Goal: Transaction & Acquisition: Book appointment/travel/reservation

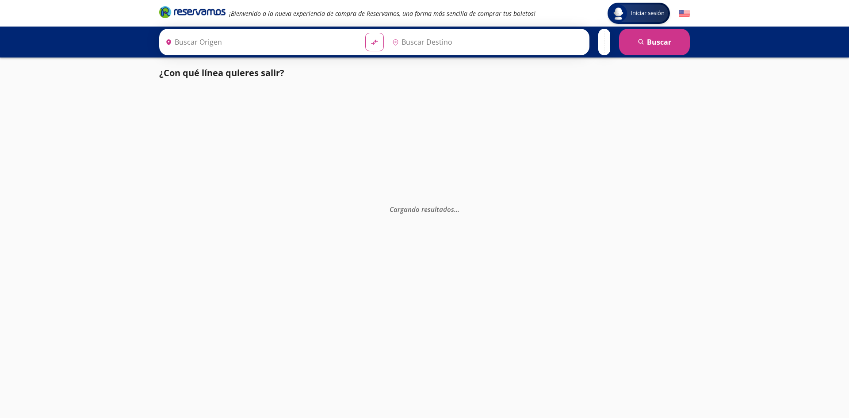
type input "[PERSON_NAME], [GEOGRAPHIC_DATA]"
type input "[GEOGRAPHIC_DATA], [GEOGRAPHIC_DATA]"
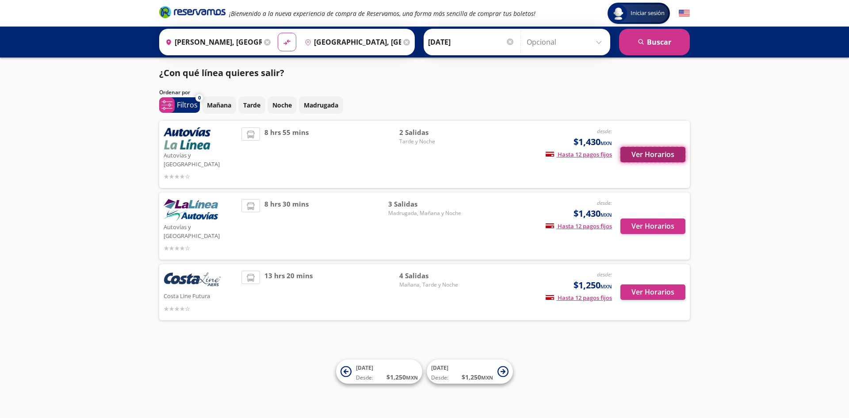
click at [678, 155] on button "Ver Horarios" at bounding box center [652, 154] width 65 height 15
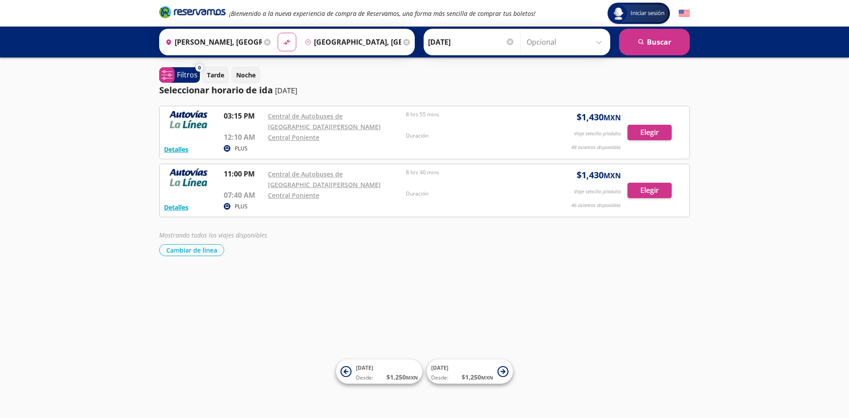
click at [330, 41] on input "[GEOGRAPHIC_DATA], [GEOGRAPHIC_DATA]" at bounding box center [351, 42] width 100 height 22
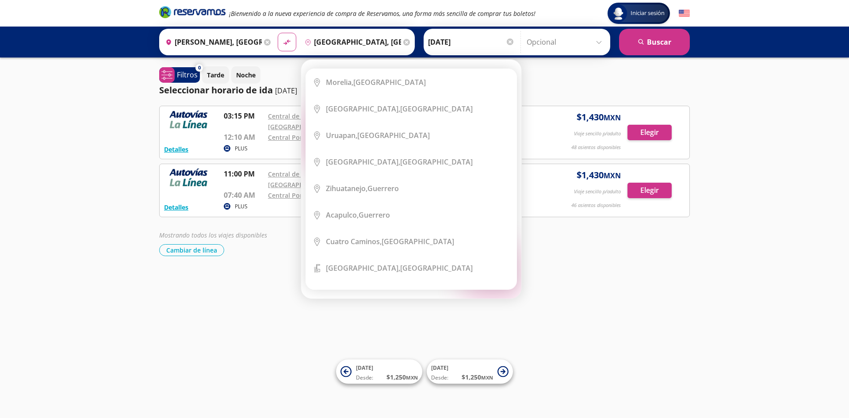
click at [403, 42] on icon at bounding box center [406, 42] width 7 height 7
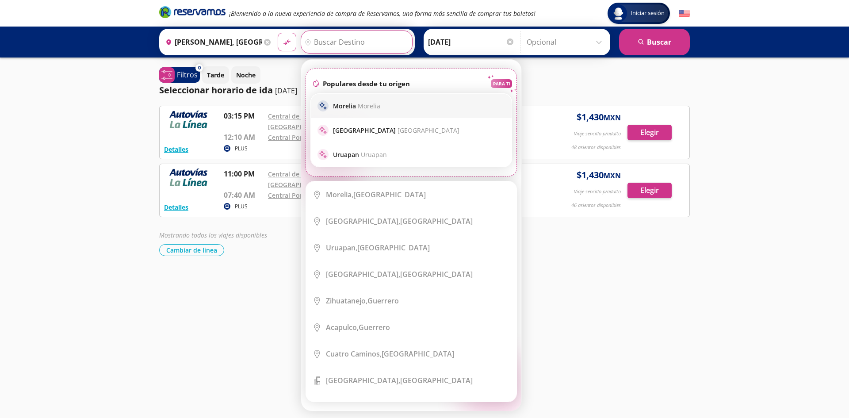
click at [446, 103] on div "sparkle Morelia Morelia" at bounding box center [410, 105] width 187 height 11
type input "[GEOGRAPHIC_DATA], [GEOGRAPHIC_DATA]"
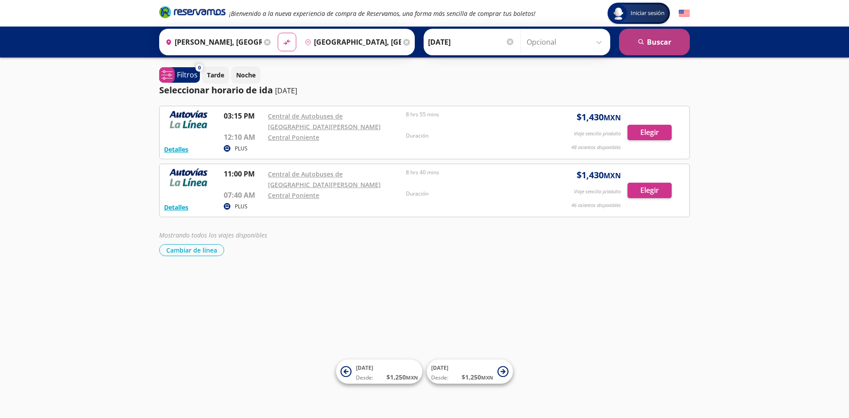
click at [645, 47] on button "search [GEOGRAPHIC_DATA]" at bounding box center [654, 42] width 71 height 27
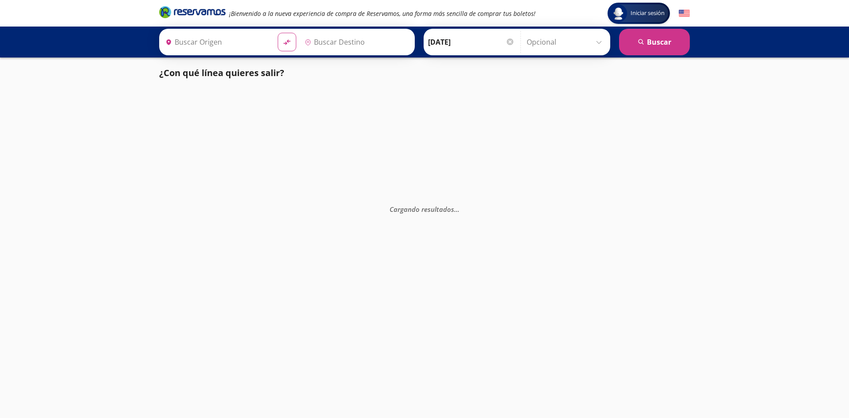
type input "[PERSON_NAME], [GEOGRAPHIC_DATA]"
type input "[GEOGRAPHIC_DATA], [GEOGRAPHIC_DATA]"
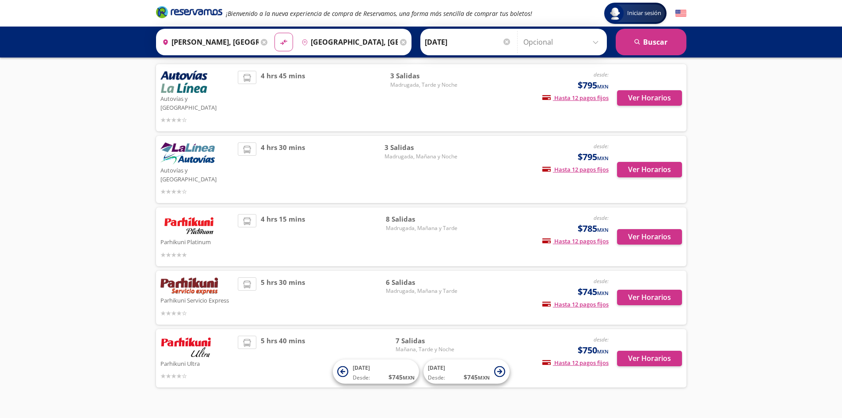
scroll to position [57, 0]
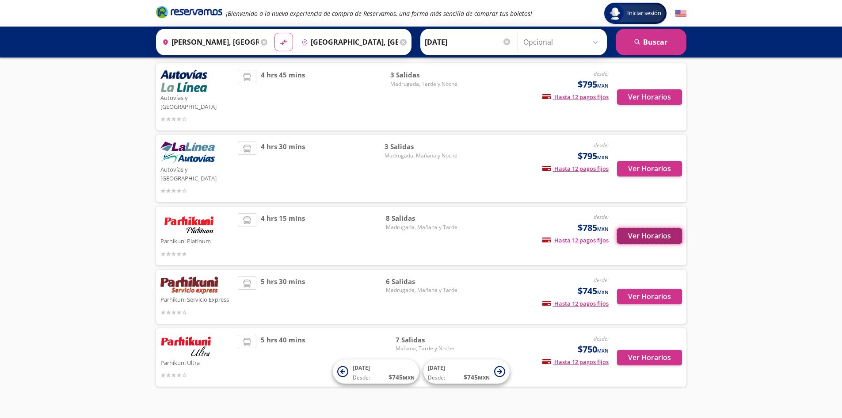
click at [629, 228] on button "Ver Horarios" at bounding box center [649, 235] width 65 height 15
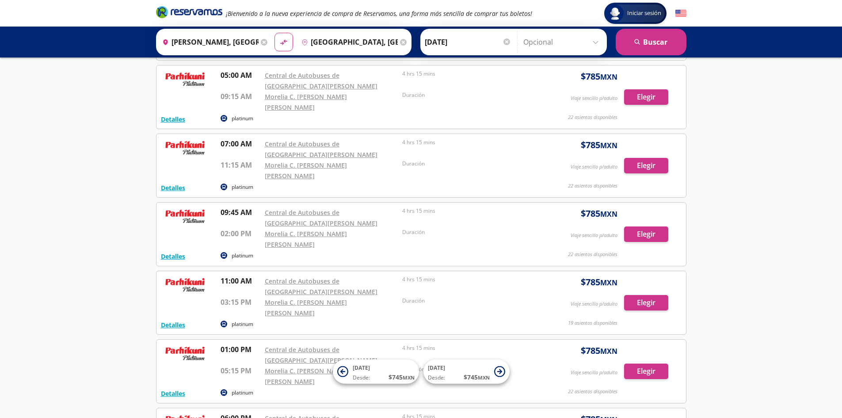
scroll to position [230, 0]
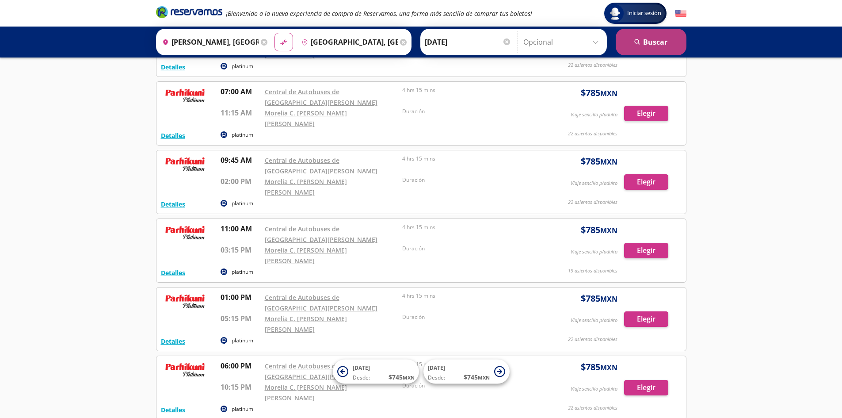
click at [638, 40] on icon "submit" at bounding box center [636, 41] width 5 height 5
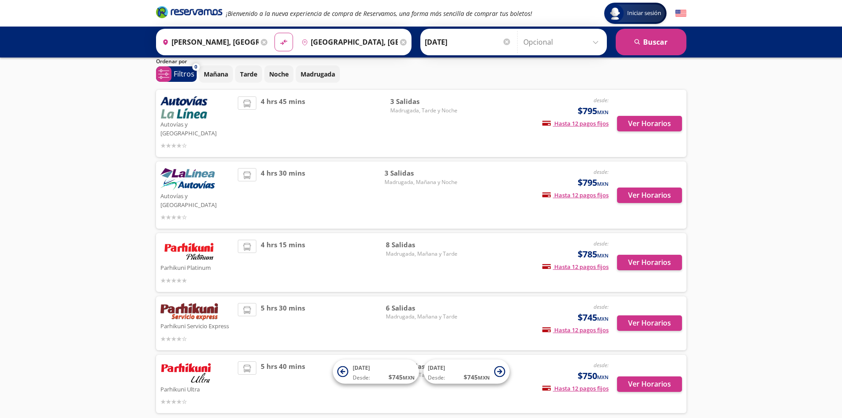
scroll to position [44, 0]
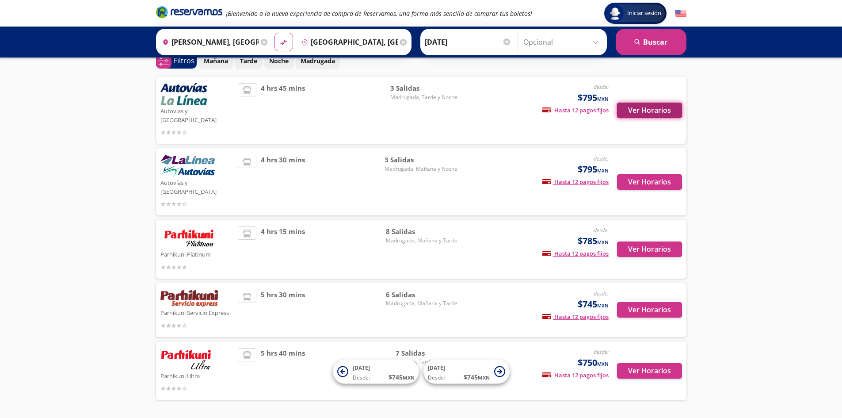
click at [651, 110] on button "Ver Horarios" at bounding box center [649, 110] width 65 height 15
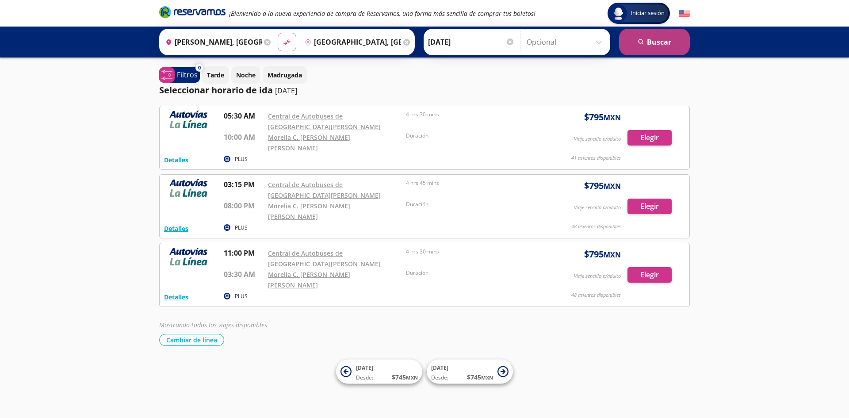
click at [626, 39] on button "search [GEOGRAPHIC_DATA]" at bounding box center [654, 42] width 71 height 27
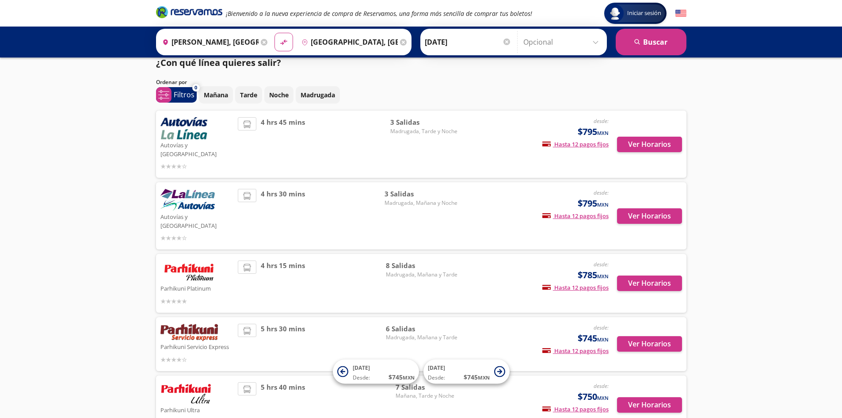
scroll to position [44, 0]
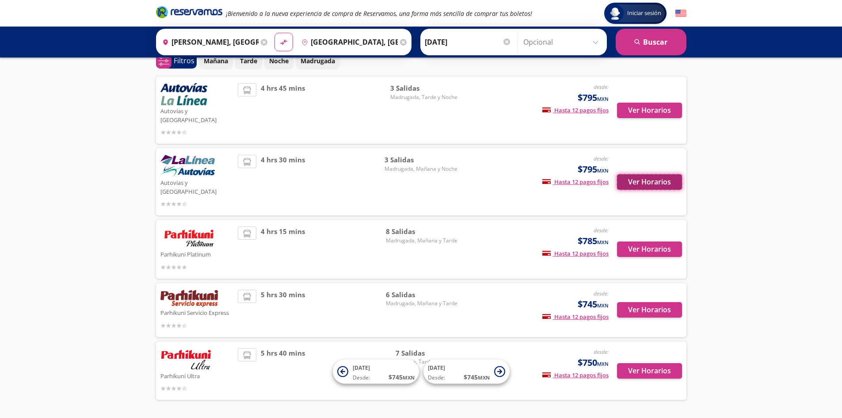
click at [662, 174] on button "Ver Horarios" at bounding box center [649, 181] width 65 height 15
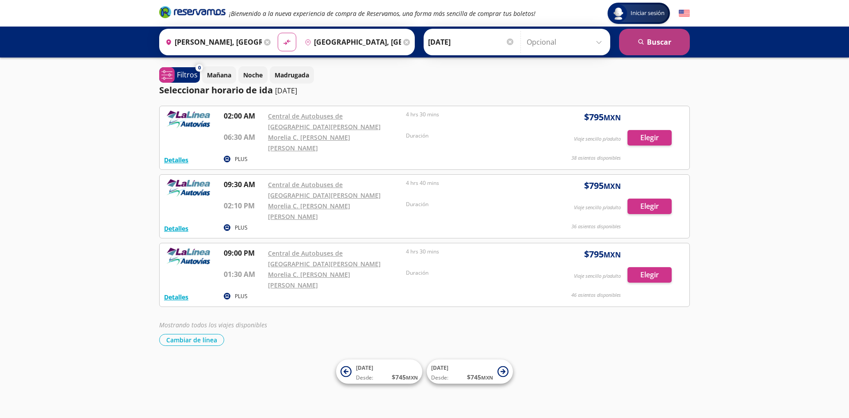
click at [665, 44] on button "search [GEOGRAPHIC_DATA]" at bounding box center [654, 42] width 71 height 27
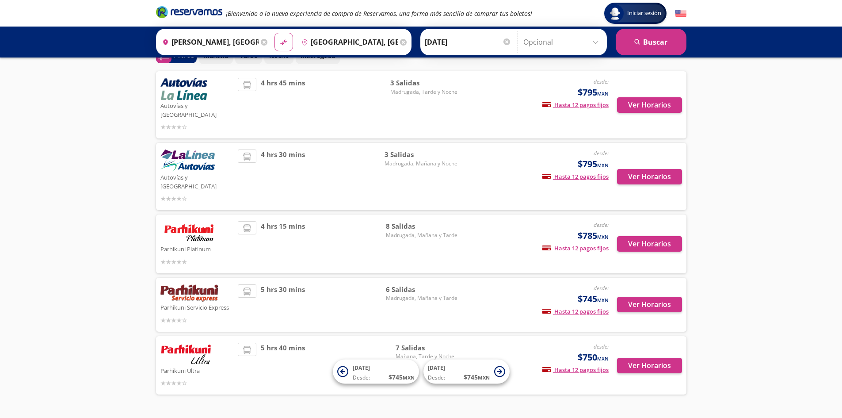
scroll to position [57, 0]
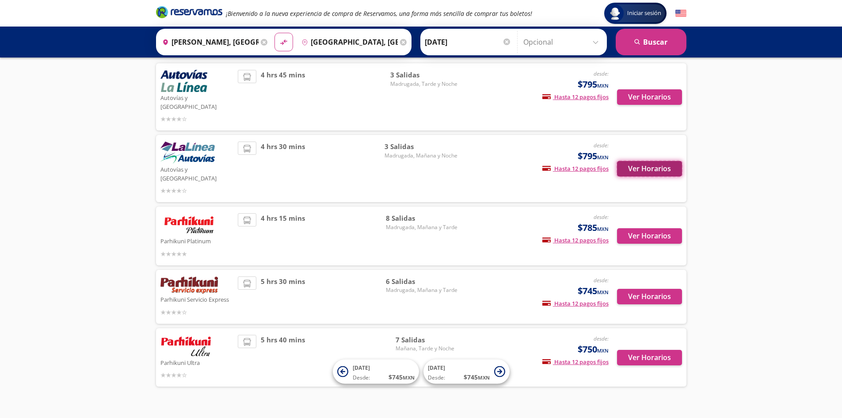
click at [650, 162] on button "Ver Horarios" at bounding box center [649, 168] width 65 height 15
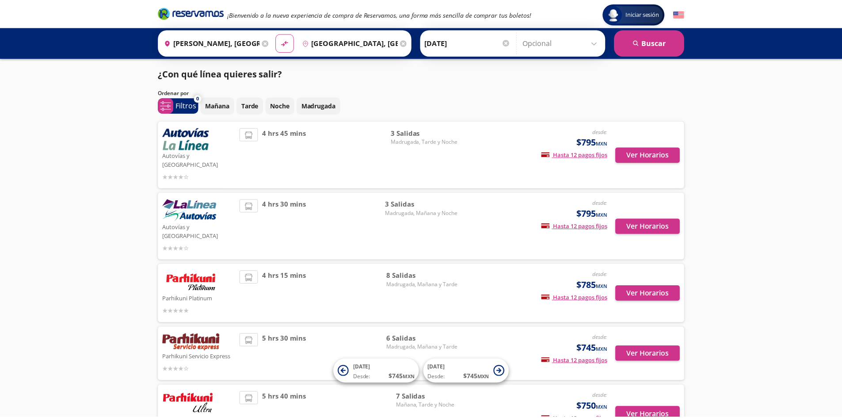
scroll to position [57, 0]
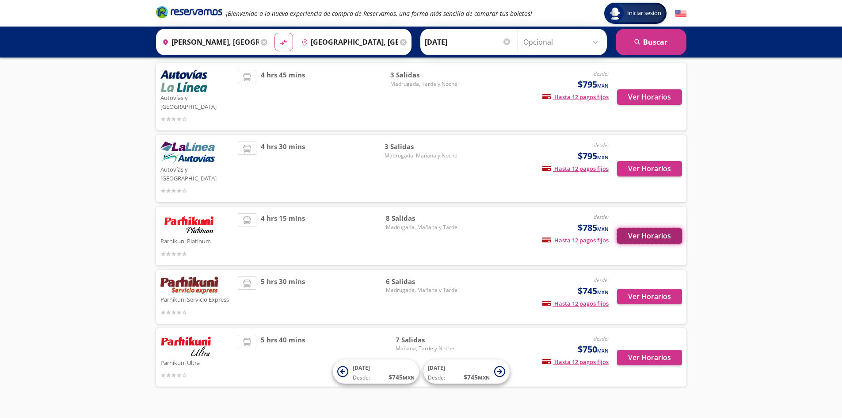
click at [658, 228] on button "Ver Horarios" at bounding box center [649, 235] width 65 height 15
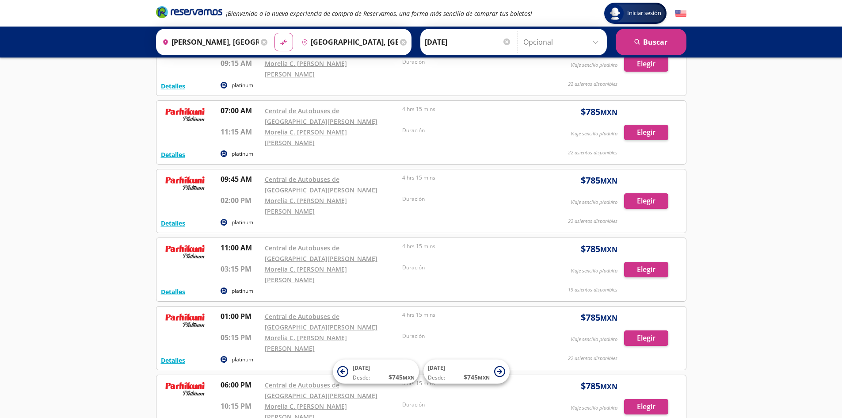
scroll to position [221, 0]
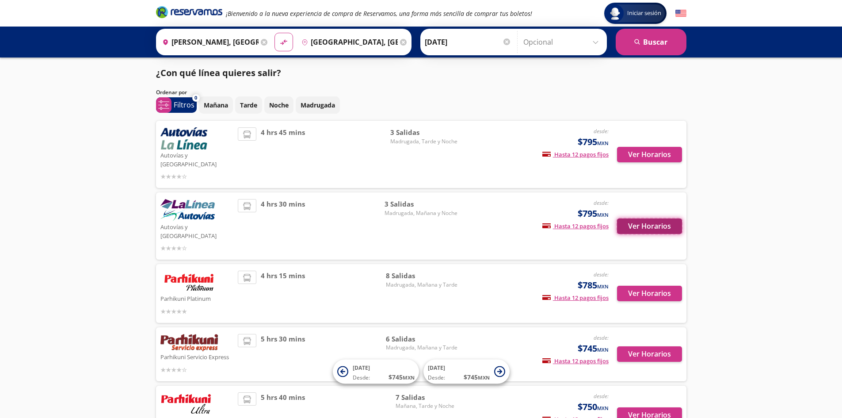
click at [652, 218] on button "Ver Horarios" at bounding box center [649, 225] width 65 height 15
click at [652, 155] on button "Ver Horarios" at bounding box center [649, 154] width 65 height 15
click at [242, 103] on p "Tarde" at bounding box center [248, 104] width 17 height 9
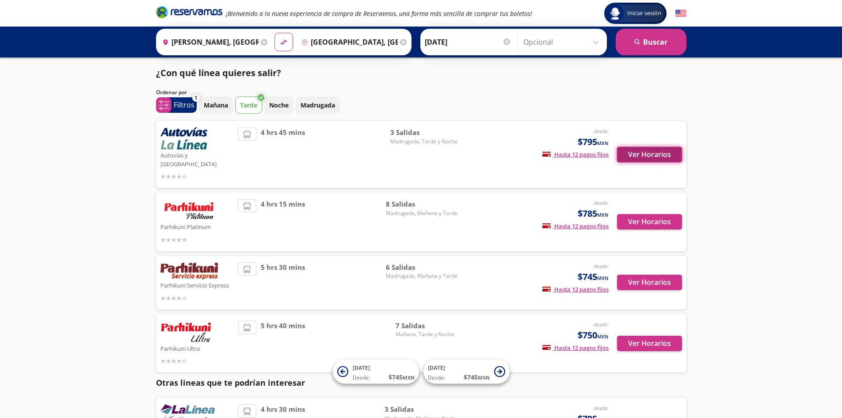
click at [660, 147] on button "Ver Horarios" at bounding box center [649, 154] width 65 height 15
click at [646, 214] on button "Ver Horarios" at bounding box center [649, 221] width 65 height 15
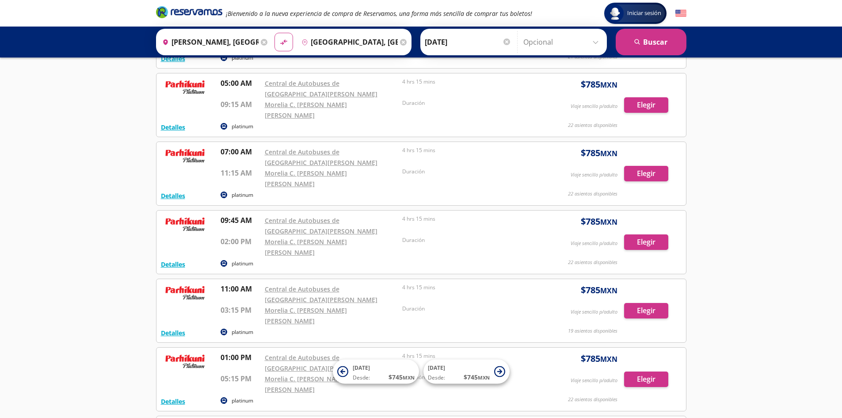
scroll to position [221, 0]
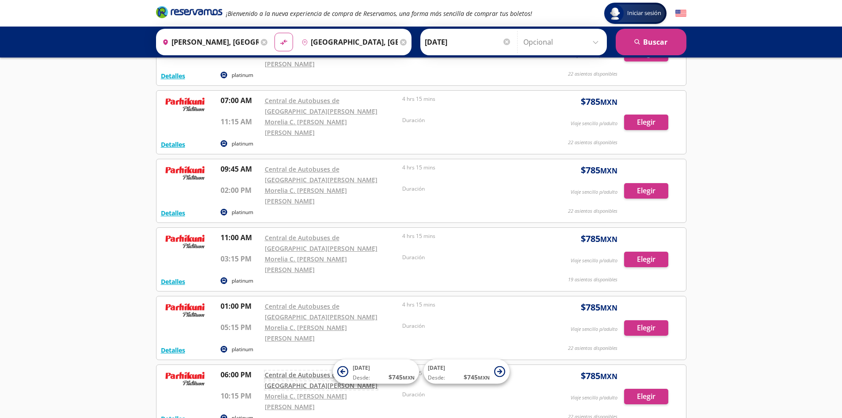
click at [333, 370] on link "Central de Autobuses de [GEOGRAPHIC_DATA][PERSON_NAME]" at bounding box center [321, 379] width 113 height 19
click at [344, 45] on input "[GEOGRAPHIC_DATA], [GEOGRAPHIC_DATA]" at bounding box center [348, 42] width 100 height 22
click at [263, 41] on icon at bounding box center [264, 42] width 7 height 7
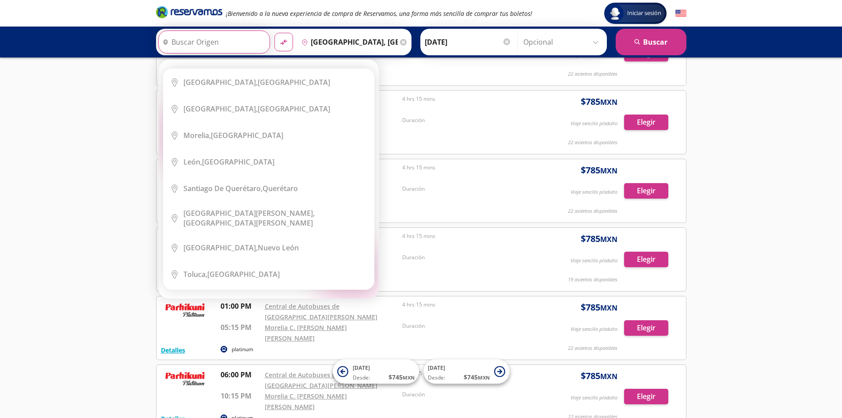
scroll to position [0, 0]
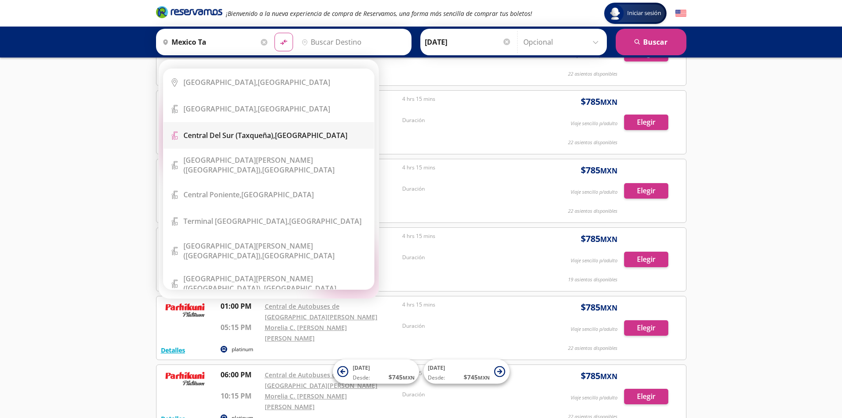
click at [314, 140] on li "Terminal Icon" at bounding box center [269, 135] width 210 height 27
type input "Central del Sur (taxqueña), [GEOGRAPHIC_DATA]"
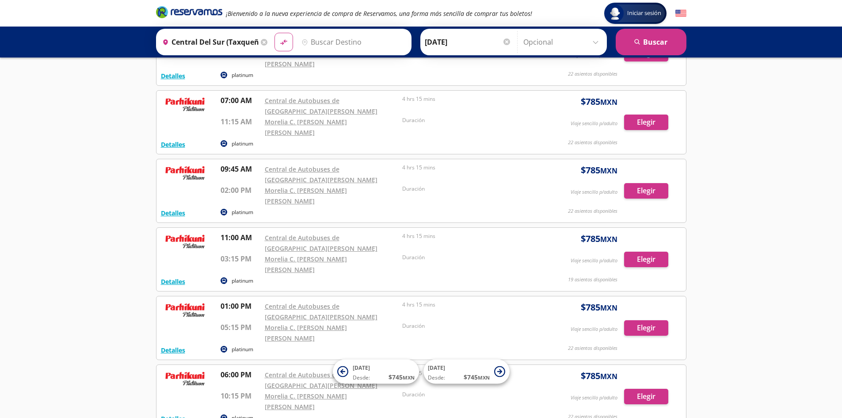
click at [358, 40] on input "Destino" at bounding box center [352, 42] width 109 height 22
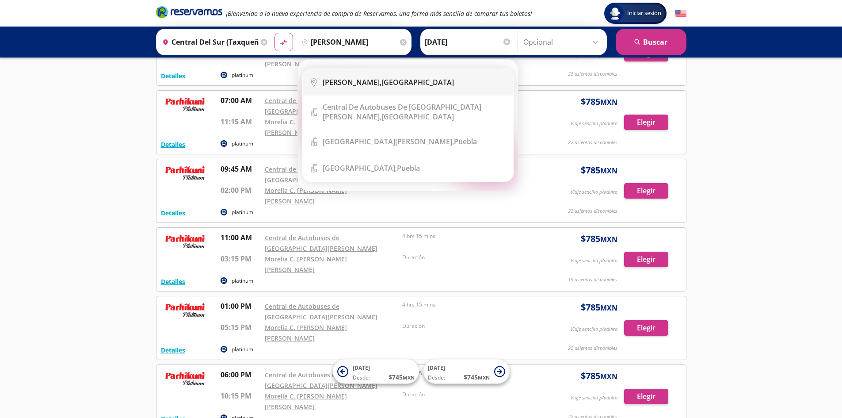
click at [403, 85] on div "Lázaro Cárdenas, Michoacán" at bounding box center [388, 82] width 131 height 10
type input "[PERSON_NAME], [GEOGRAPHIC_DATA]"
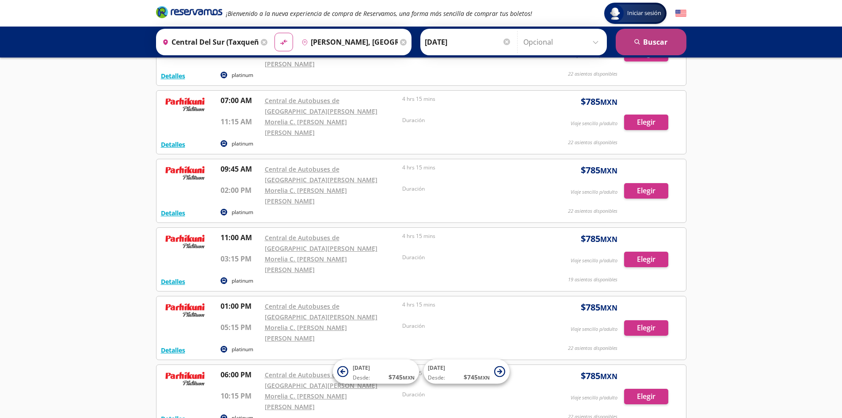
click at [669, 43] on button "search [GEOGRAPHIC_DATA]" at bounding box center [651, 42] width 71 height 27
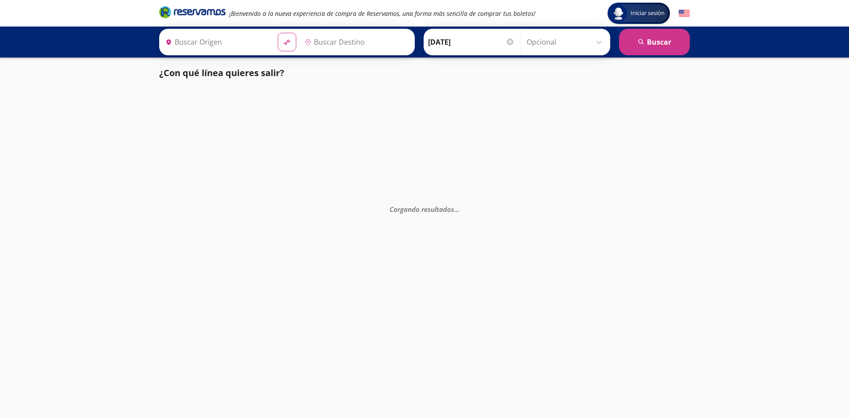
type input "[PERSON_NAME], [GEOGRAPHIC_DATA]"
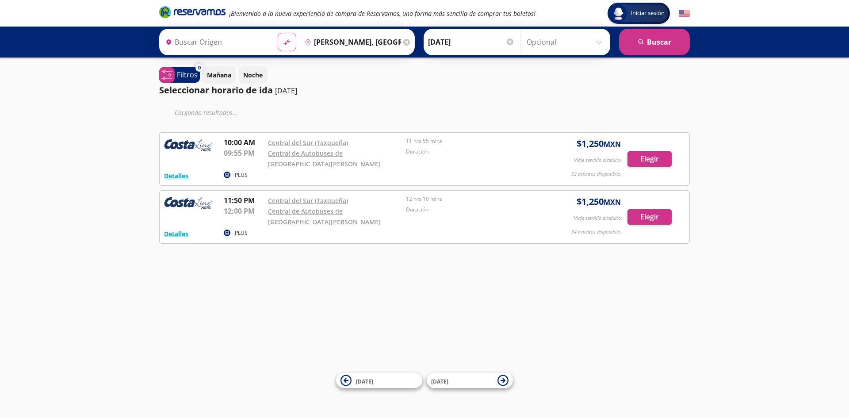
type input "Central del Sur (taxqueña), [GEOGRAPHIC_DATA]"
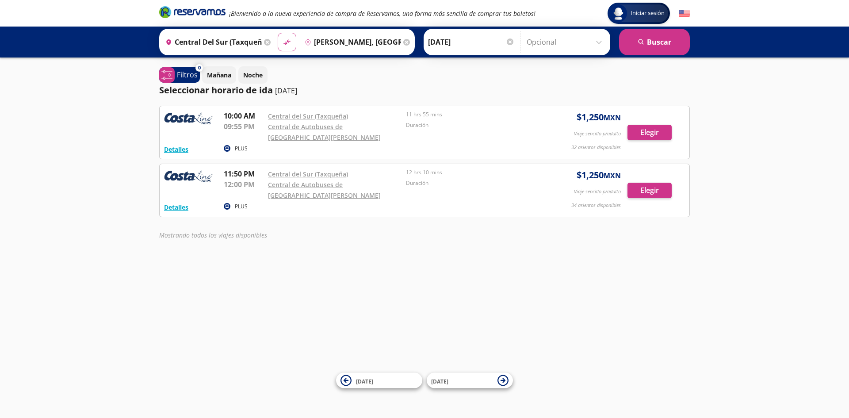
click at [264, 42] on icon at bounding box center [267, 42] width 7 height 7
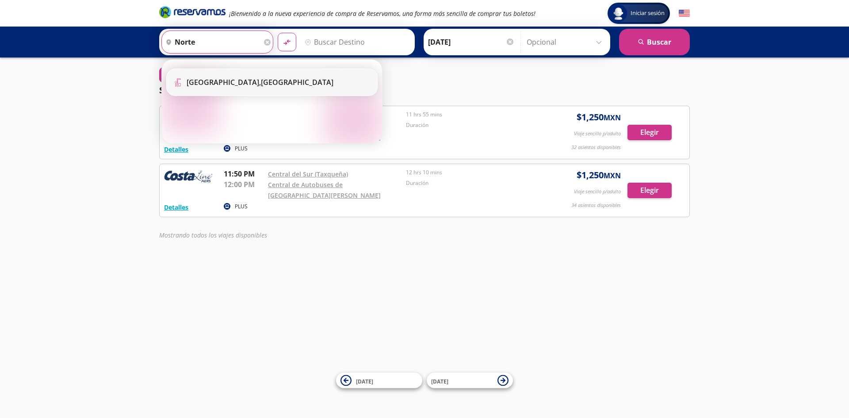
click at [362, 84] on div "[GEOGRAPHIC_DATA], [GEOGRAPHIC_DATA]" at bounding box center [279, 82] width 184 height 10
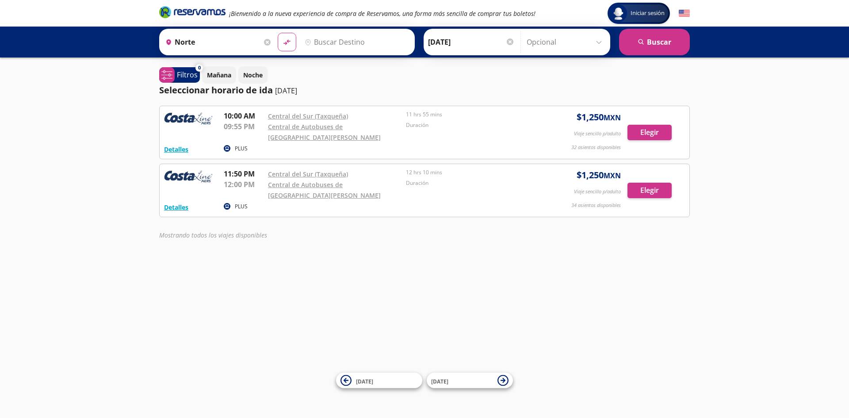
type input "[GEOGRAPHIC_DATA], [GEOGRAPHIC_DATA]"
click at [350, 33] on input "Destino" at bounding box center [355, 42] width 109 height 22
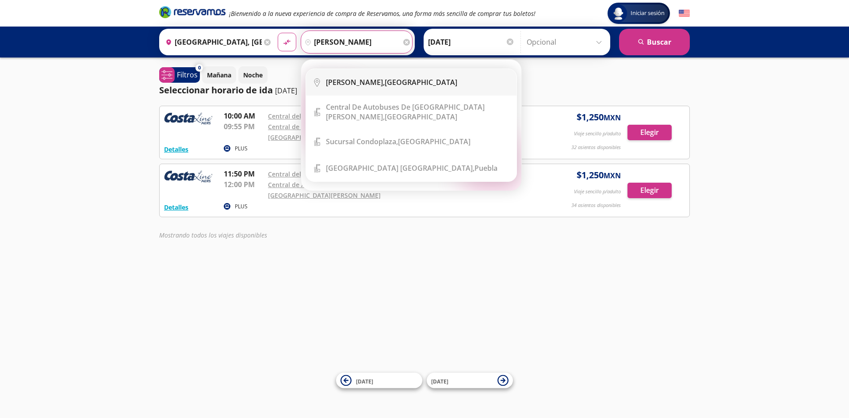
click at [352, 74] on li "City Icon Lázaro Cárdenas, Michoacán" at bounding box center [411, 82] width 210 height 27
type input "[PERSON_NAME], [GEOGRAPHIC_DATA]"
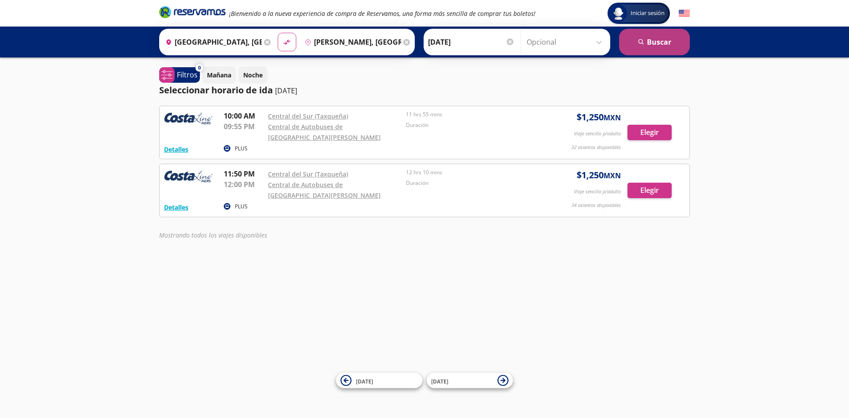
click at [669, 29] on button "search [GEOGRAPHIC_DATA]" at bounding box center [654, 42] width 71 height 27
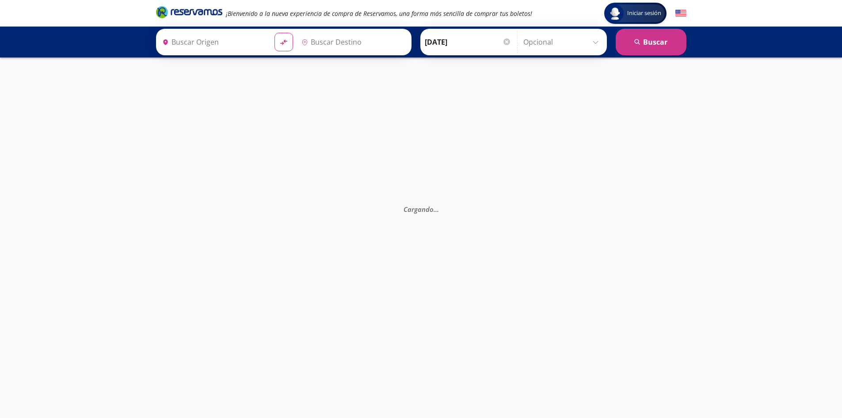
type input "[GEOGRAPHIC_DATA], [GEOGRAPHIC_DATA]"
type input "[PERSON_NAME], [GEOGRAPHIC_DATA]"
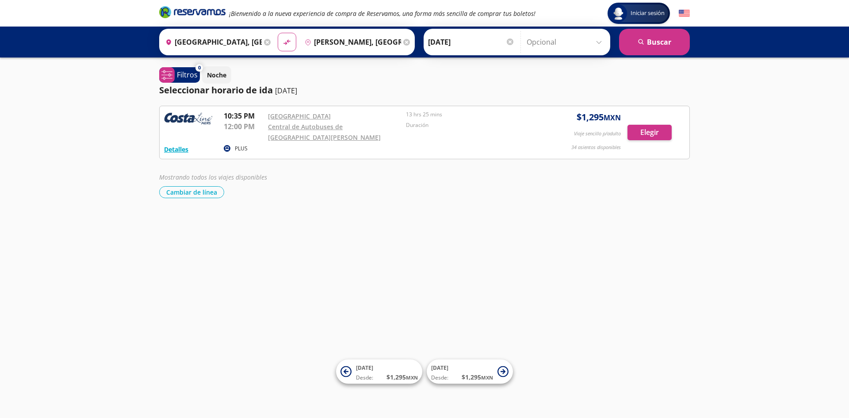
click at [267, 42] on icon at bounding box center [267, 42] width 7 height 7
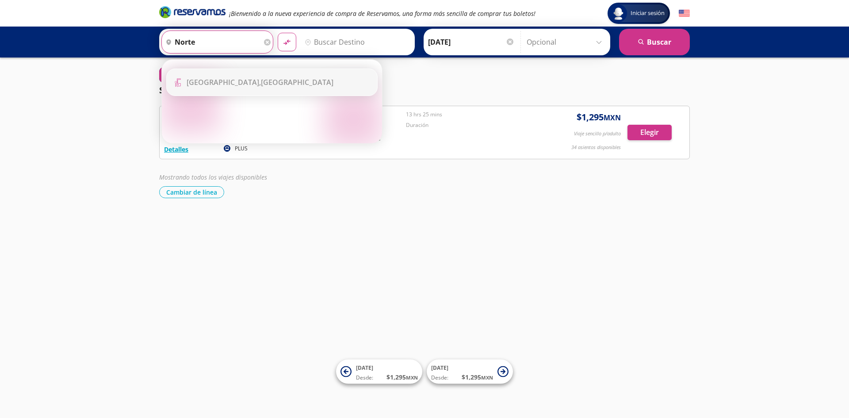
click at [278, 77] on li "Terminal Icon" at bounding box center [272, 82] width 210 height 27
type input "[GEOGRAPHIC_DATA], [GEOGRAPHIC_DATA]"
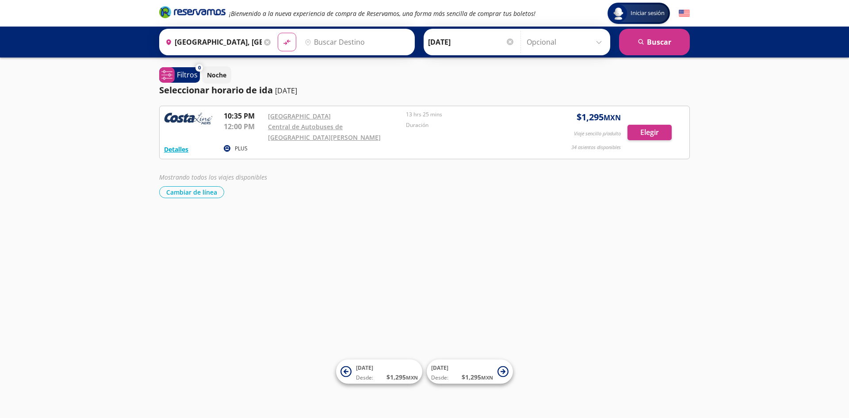
click at [354, 50] on input "Destino" at bounding box center [355, 42] width 109 height 22
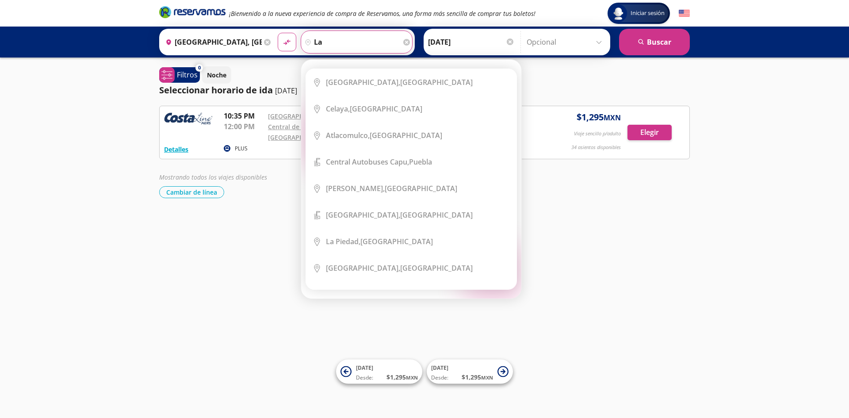
type input "l"
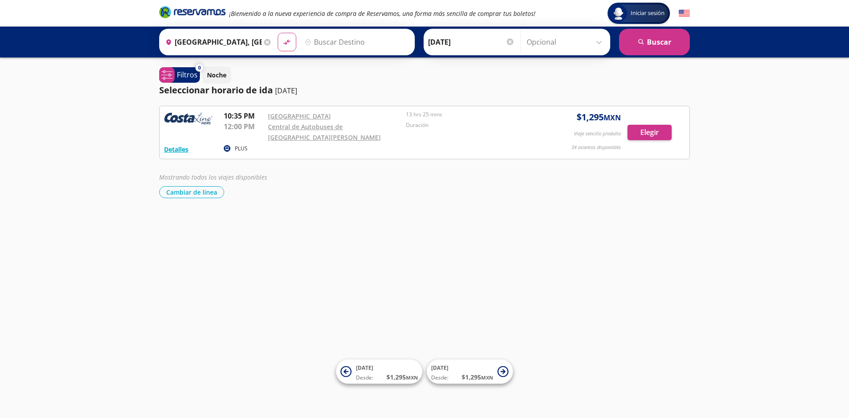
drag, startPoint x: 388, startPoint y: 64, endPoint x: 370, endPoint y: 89, distance: 31.1
click at [370, 89] on div "Iniciar sesión Iniciar sesión ¡Bienvenido a la nueva experiencia de compra de R…" at bounding box center [424, 209] width 849 height 418
click at [339, 36] on input "Destino" at bounding box center [355, 42] width 109 height 22
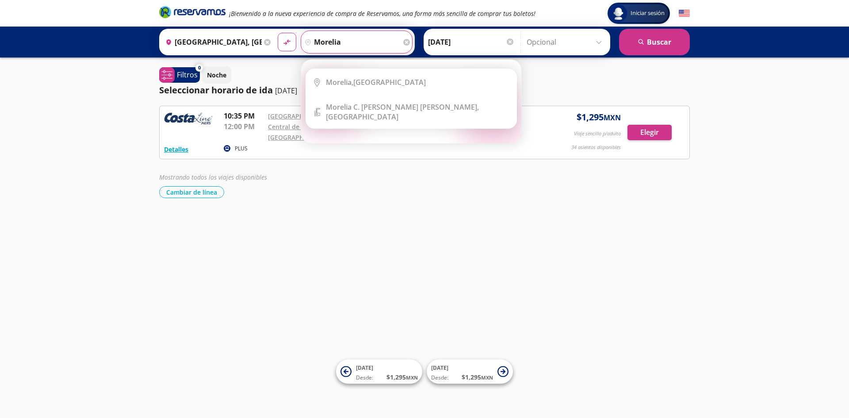
click at [278, 33] on button "material-symbols:compare-arrows-rounded" at bounding box center [287, 42] width 19 height 19
click at [416, 87] on li "City Icon Morelia, Michoacán" at bounding box center [411, 82] width 210 height 27
type input "[GEOGRAPHIC_DATA], [GEOGRAPHIC_DATA]"
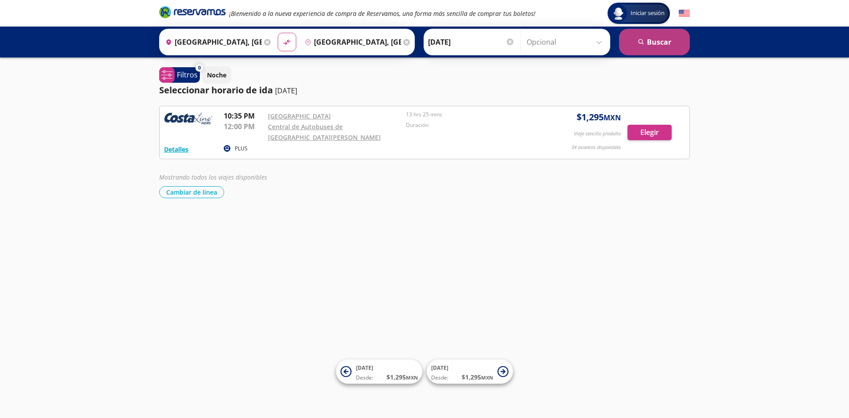
click at [659, 47] on button "search [GEOGRAPHIC_DATA]" at bounding box center [654, 42] width 71 height 27
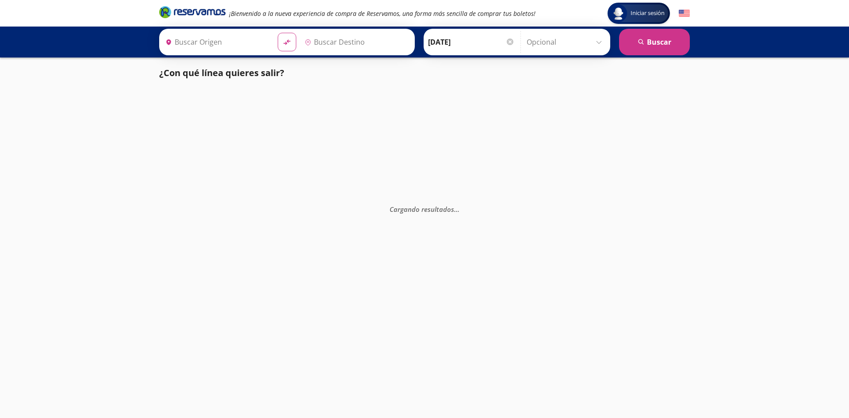
type input "[GEOGRAPHIC_DATA], [GEOGRAPHIC_DATA]"
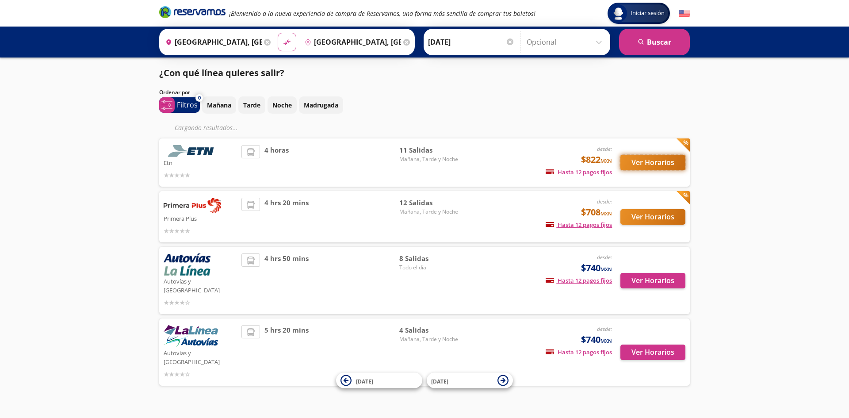
click at [663, 158] on button "Ver Horarios" at bounding box center [652, 162] width 65 height 15
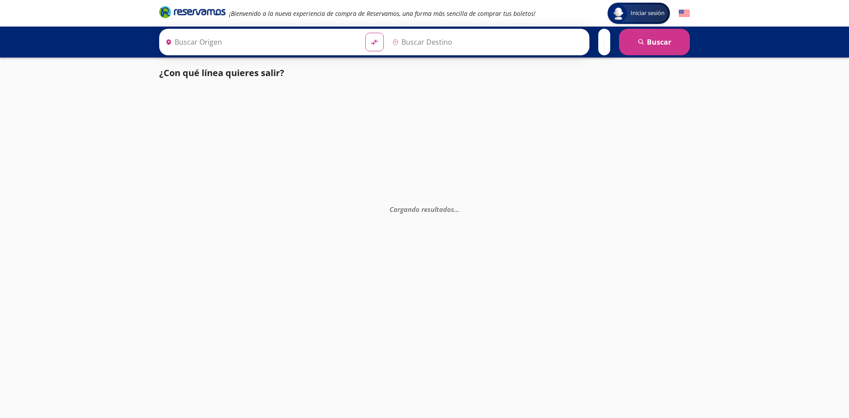
type input "Central del Sur (taxqueña), [GEOGRAPHIC_DATA]"
type input "[GEOGRAPHIC_DATA], [GEOGRAPHIC_DATA]"
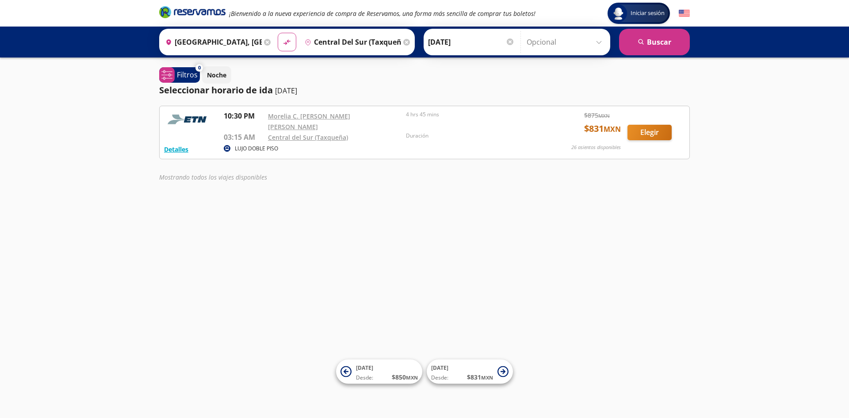
click at [362, 44] on input "Central del Sur (taxqueña), [GEOGRAPHIC_DATA]" at bounding box center [351, 42] width 100 height 22
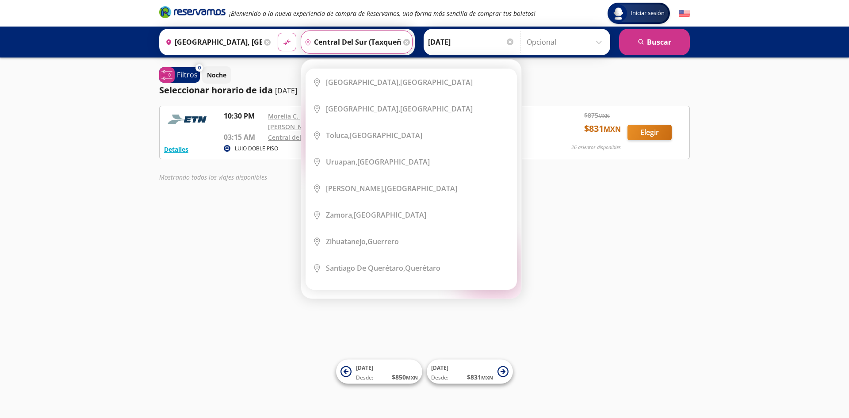
click at [369, 33] on input "Central del Sur (taxqueña), [GEOGRAPHIC_DATA]" at bounding box center [351, 42] width 100 height 22
click at [376, 38] on input "Central del Sur (taxqueña), [GEOGRAPHIC_DATA]" at bounding box center [351, 42] width 100 height 22
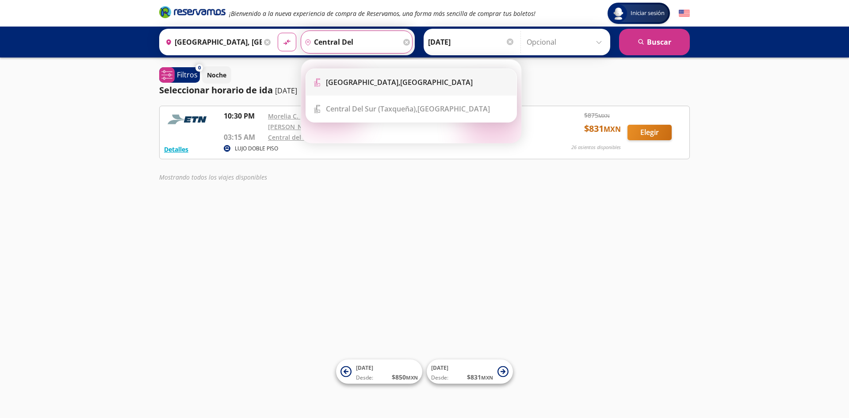
click at [374, 80] on b "[GEOGRAPHIC_DATA]," at bounding box center [363, 82] width 74 height 10
type input "[GEOGRAPHIC_DATA], [GEOGRAPHIC_DATA]"
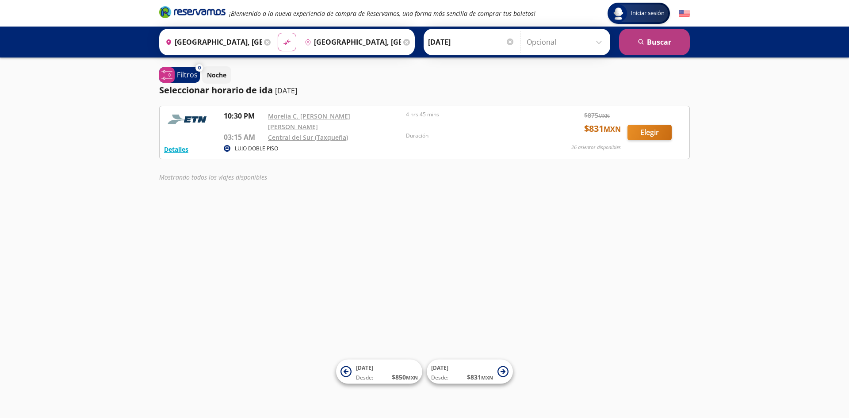
click at [650, 41] on button "search [GEOGRAPHIC_DATA]" at bounding box center [654, 42] width 71 height 27
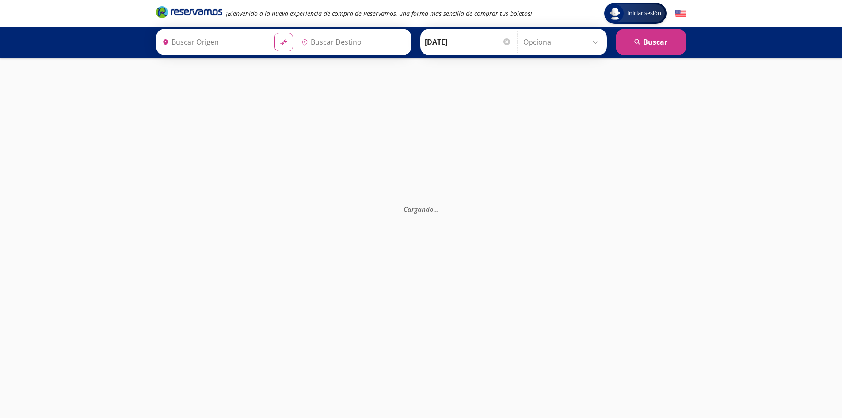
type input "[GEOGRAPHIC_DATA], [GEOGRAPHIC_DATA]"
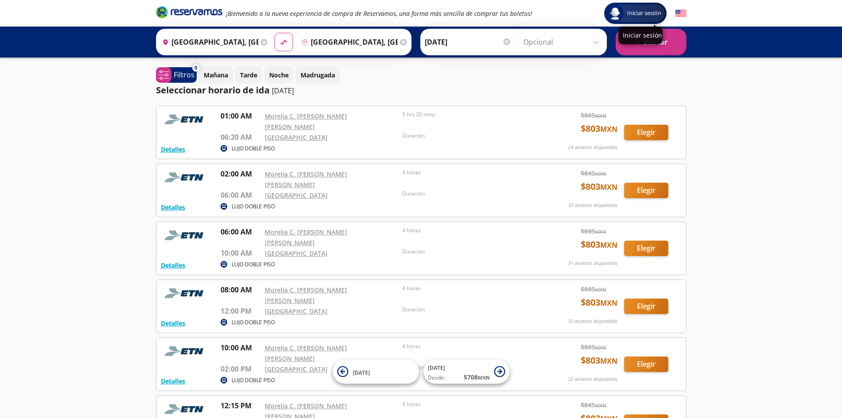
click at [658, 40] on div "Iniciar sesión" at bounding box center [640, 36] width 44 height 18
click at [667, 51] on button "search [GEOGRAPHIC_DATA]" at bounding box center [651, 42] width 71 height 27
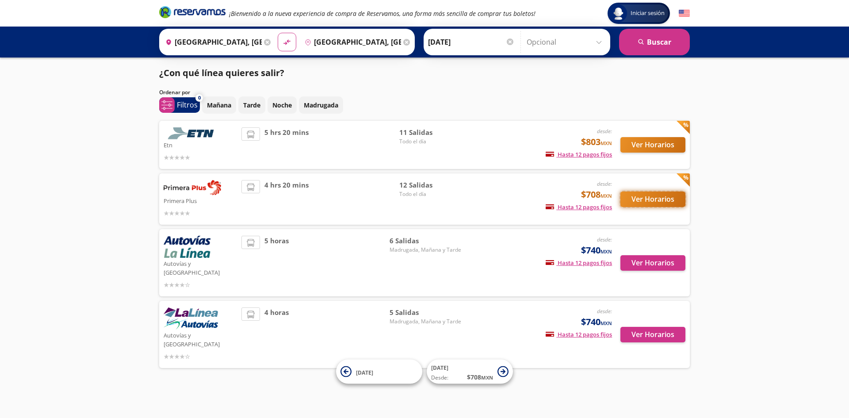
click at [656, 200] on button "Ver Horarios" at bounding box center [652, 198] width 65 height 15
click at [671, 148] on button "Ver Horarios" at bounding box center [652, 144] width 65 height 15
click at [658, 202] on button "Ver Horarios" at bounding box center [652, 198] width 65 height 15
click at [644, 256] on button "Ver Horarios" at bounding box center [652, 262] width 65 height 15
click at [651, 255] on button "Ver Horarios" at bounding box center [652, 262] width 65 height 15
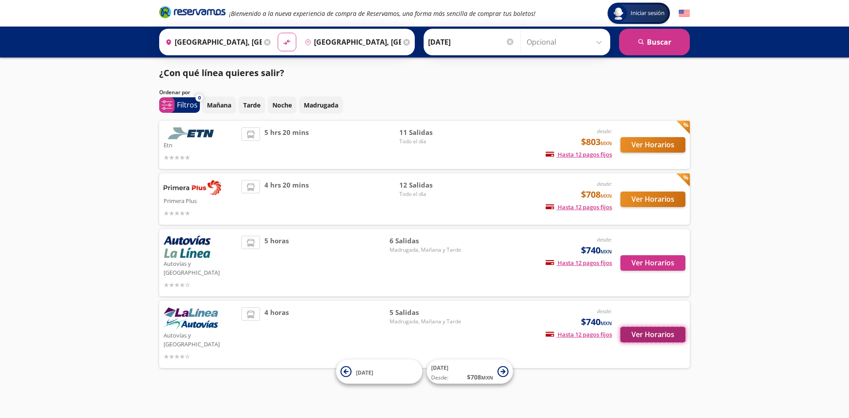
click at [652, 327] on button "Ver Horarios" at bounding box center [652, 334] width 65 height 15
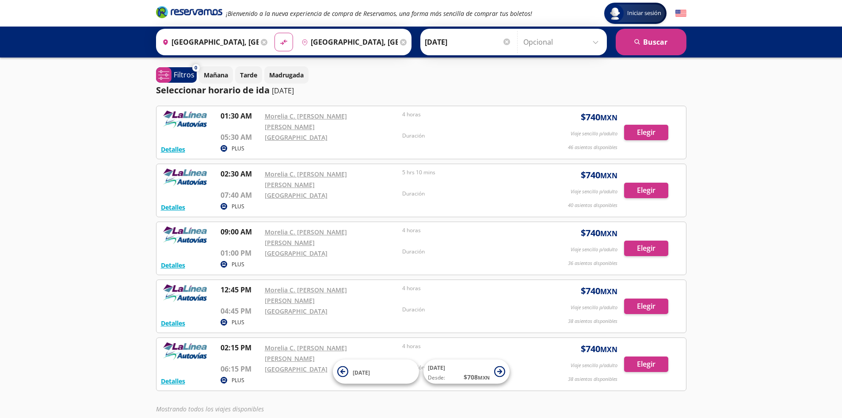
click at [373, 41] on input "[GEOGRAPHIC_DATA], [GEOGRAPHIC_DATA]" at bounding box center [348, 42] width 100 height 22
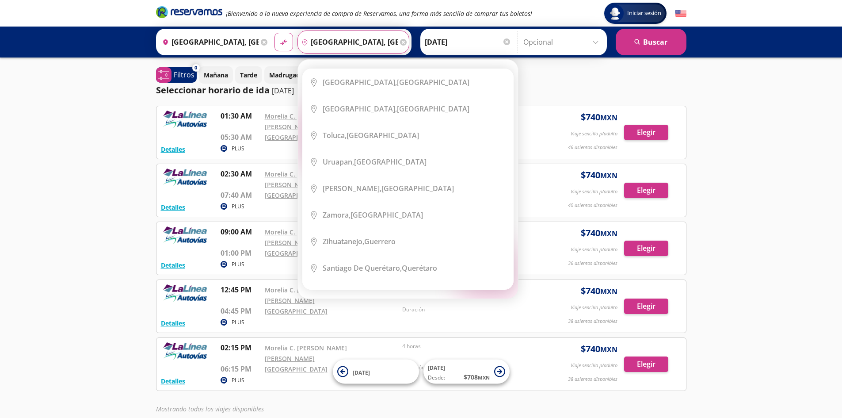
click at [252, 43] on input "[GEOGRAPHIC_DATA], [GEOGRAPHIC_DATA]" at bounding box center [209, 42] width 100 height 22
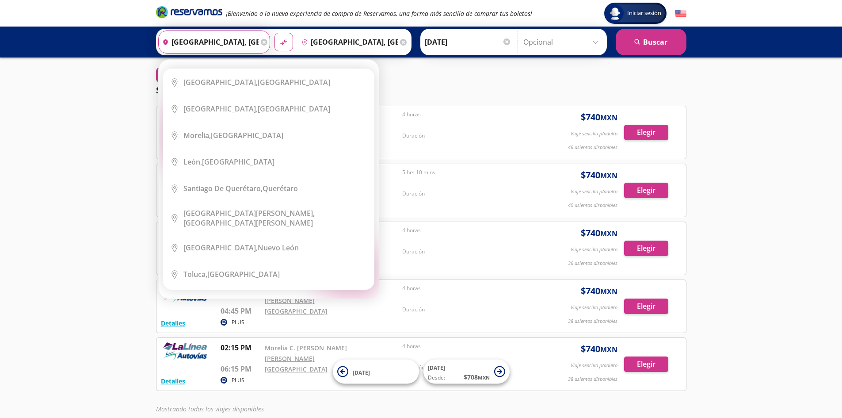
click at [230, 43] on input "[GEOGRAPHIC_DATA], [GEOGRAPHIC_DATA]" at bounding box center [209, 42] width 100 height 22
click at [264, 42] on icon at bounding box center [264, 42] width 7 height 7
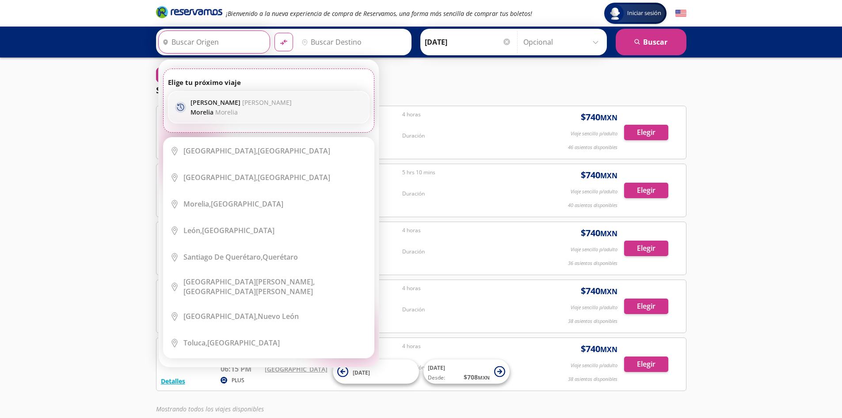
click at [258, 109] on p "Morelia Morelia" at bounding box center [240, 112] width 101 height 8
type input "[PERSON_NAME], [GEOGRAPHIC_DATA]"
type input "[GEOGRAPHIC_DATA], [GEOGRAPHIC_DATA]"
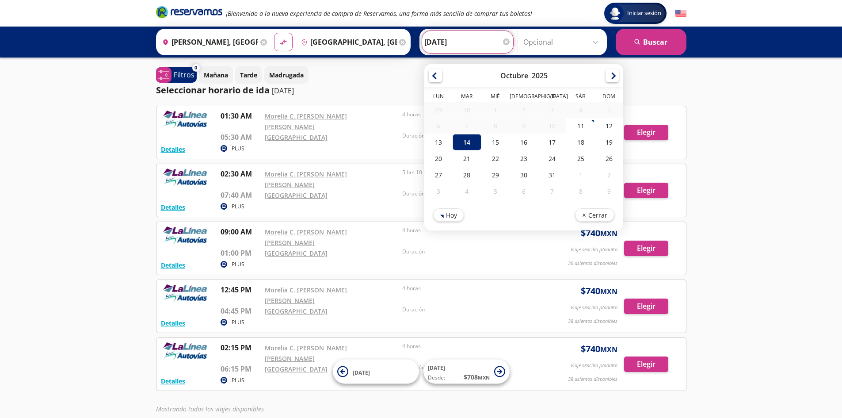
click at [452, 38] on input "[DATE]" at bounding box center [467, 42] width 87 height 22
click at [433, 136] on div "13" at bounding box center [438, 142] width 28 height 16
type input "[DATE]"
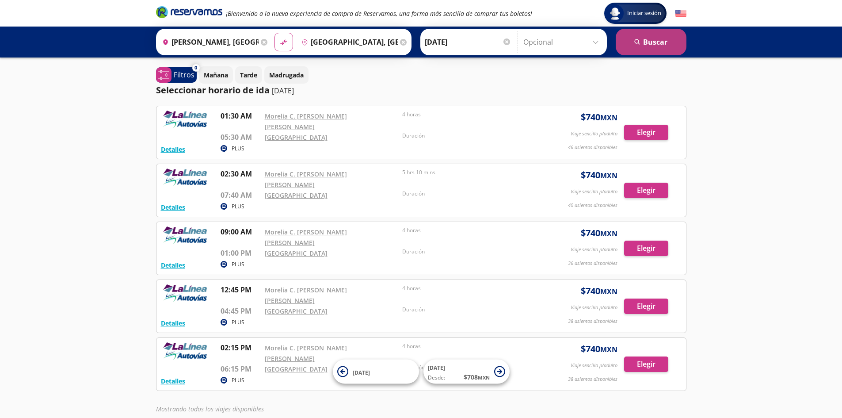
click at [646, 35] on button "search [GEOGRAPHIC_DATA]" at bounding box center [651, 42] width 71 height 27
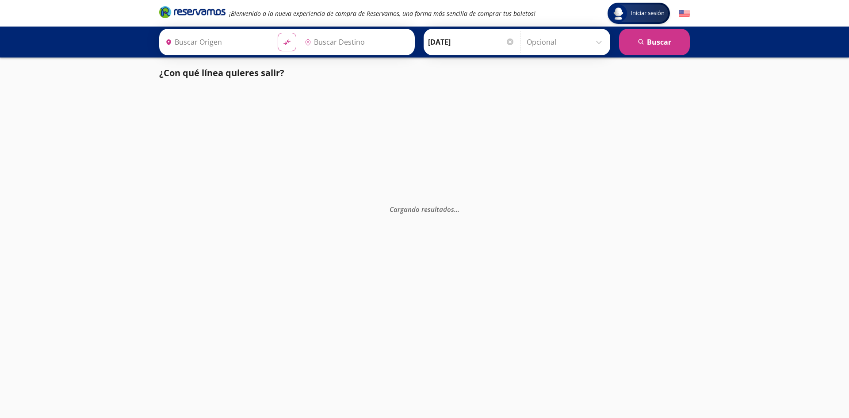
type input "[GEOGRAPHIC_DATA], [GEOGRAPHIC_DATA]"
type input "[PERSON_NAME], [GEOGRAPHIC_DATA]"
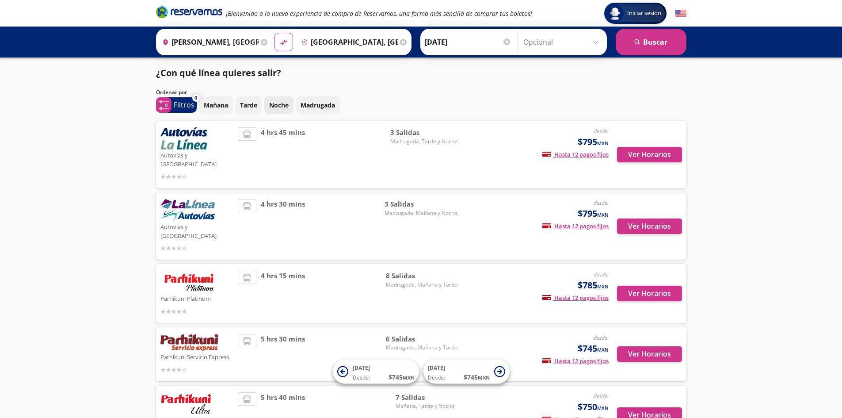
click at [272, 105] on p "Noche" at bounding box center [278, 104] width 19 height 9
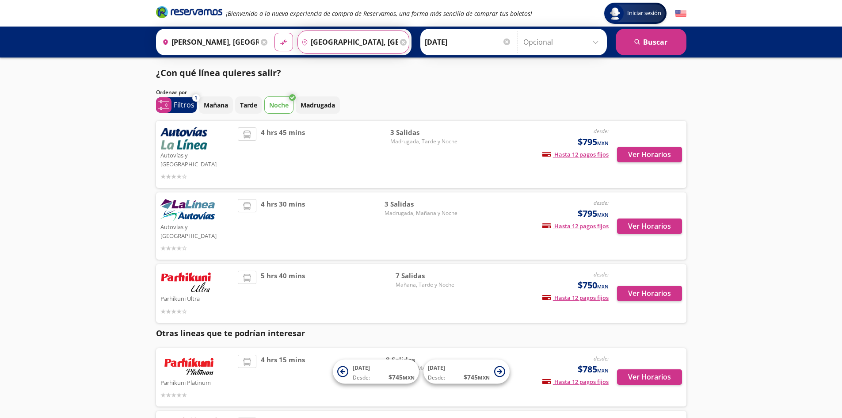
click at [376, 37] on input "[GEOGRAPHIC_DATA], [GEOGRAPHIC_DATA]" at bounding box center [348, 42] width 100 height 22
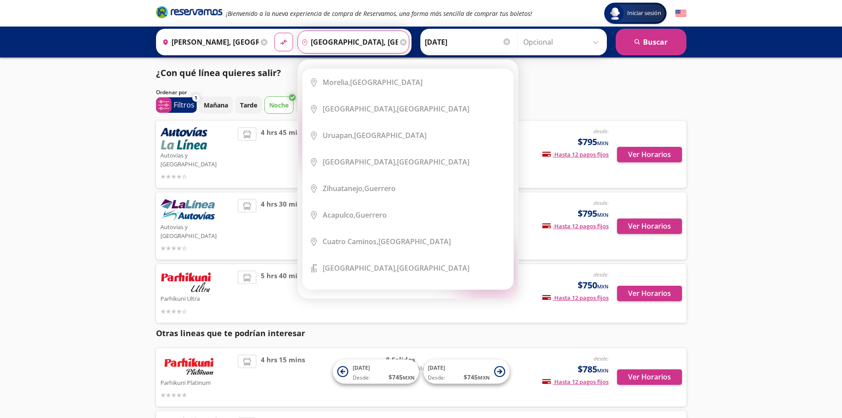
click at [403, 42] on icon at bounding box center [403, 42] width 7 height 7
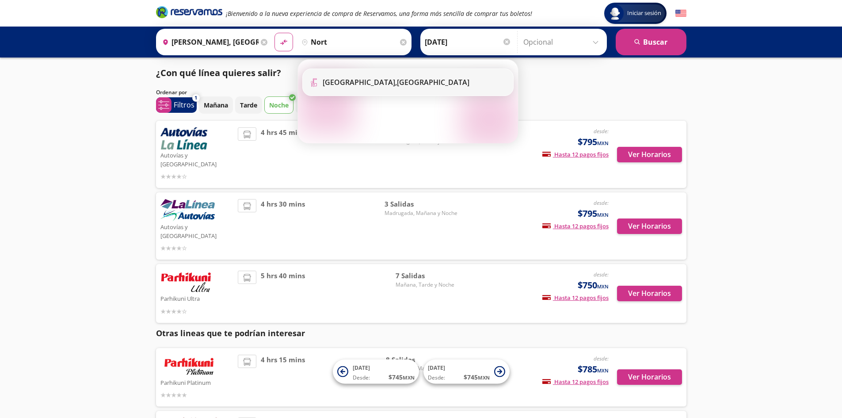
click at [392, 80] on div "[GEOGRAPHIC_DATA], [GEOGRAPHIC_DATA]" at bounding box center [396, 82] width 147 height 10
type input "[GEOGRAPHIC_DATA], [GEOGRAPHIC_DATA]"
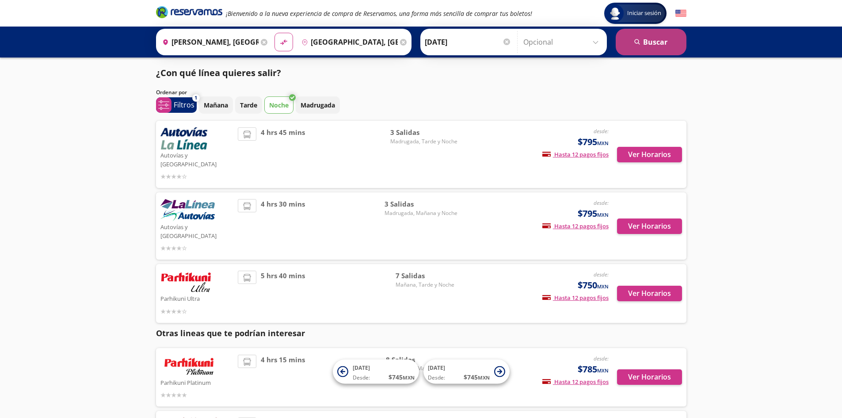
click at [639, 40] on icon "search" at bounding box center [637, 42] width 7 height 7
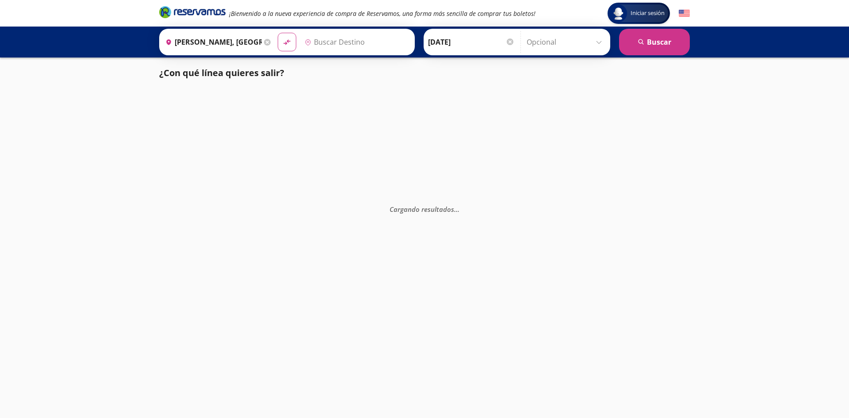
type input "[GEOGRAPHIC_DATA], [GEOGRAPHIC_DATA]"
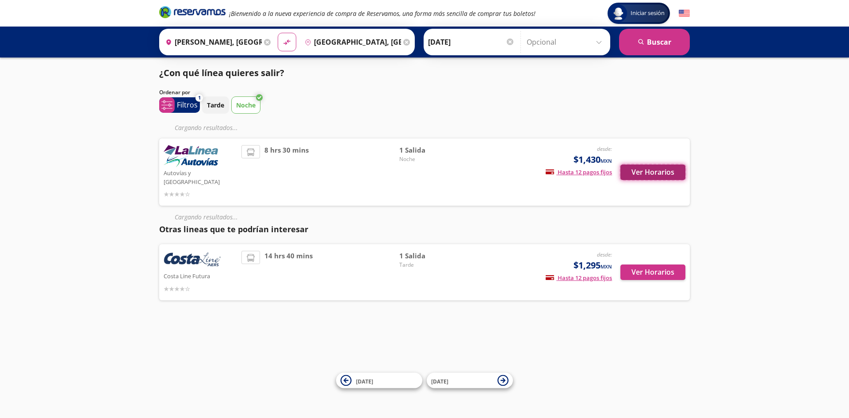
click at [646, 164] on button "Ver Horarios" at bounding box center [652, 171] width 65 height 15
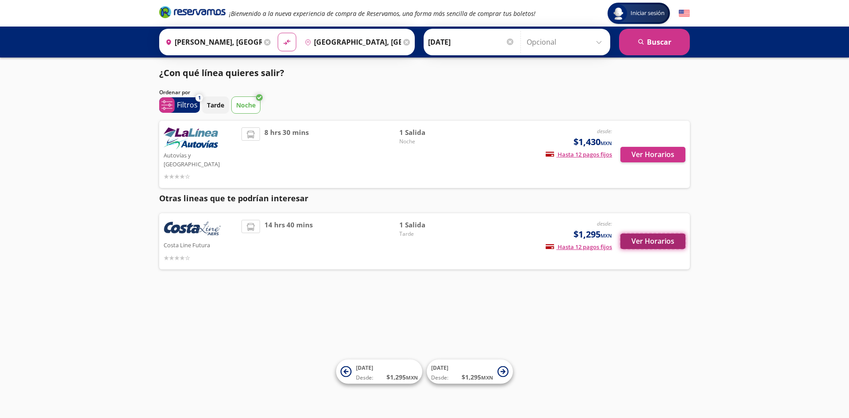
click at [656, 233] on button "Ver Horarios" at bounding box center [652, 240] width 65 height 15
click at [664, 151] on button "Ver Horarios" at bounding box center [652, 154] width 65 height 15
click at [359, 42] on input "[GEOGRAPHIC_DATA], [GEOGRAPHIC_DATA]" at bounding box center [351, 42] width 100 height 22
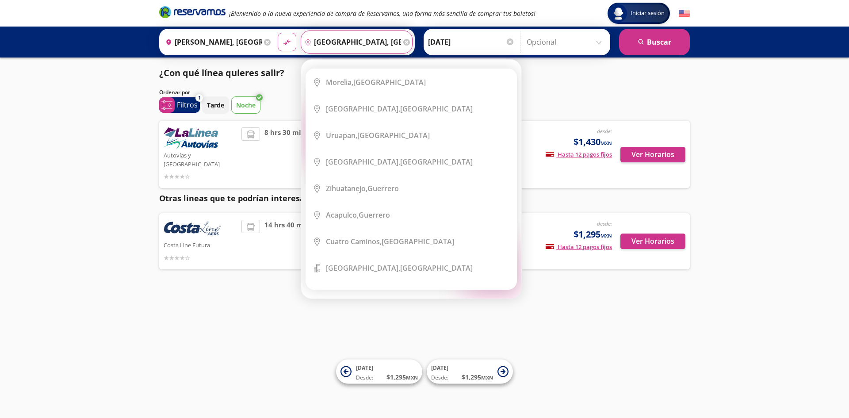
click at [404, 39] on icon at bounding box center [406, 42] width 7 height 7
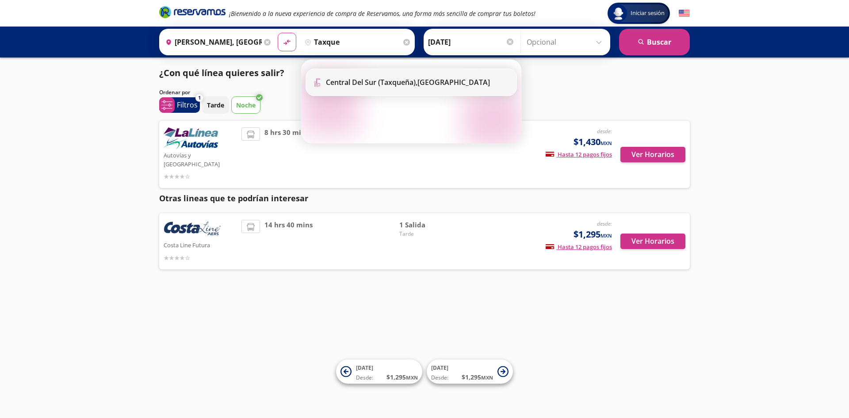
click at [383, 84] on b "Central del Sur (taxqueña)," at bounding box center [371, 82] width 91 height 10
type input "Central del Sur (taxqueña), [GEOGRAPHIC_DATA]"
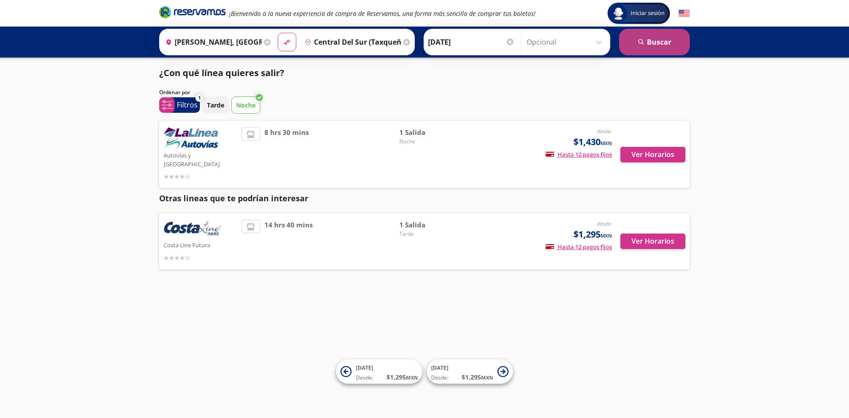
click at [649, 39] on button "search [GEOGRAPHIC_DATA]" at bounding box center [654, 42] width 71 height 27
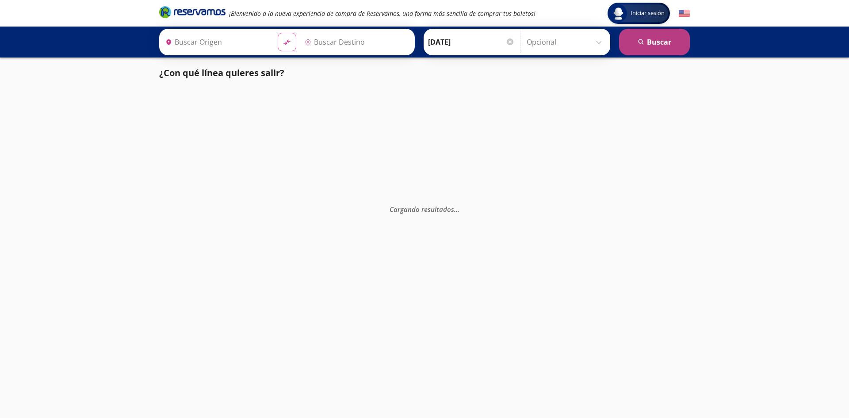
type input "Central del Sur (taxqueña), [GEOGRAPHIC_DATA]"
type input "[PERSON_NAME], [GEOGRAPHIC_DATA]"
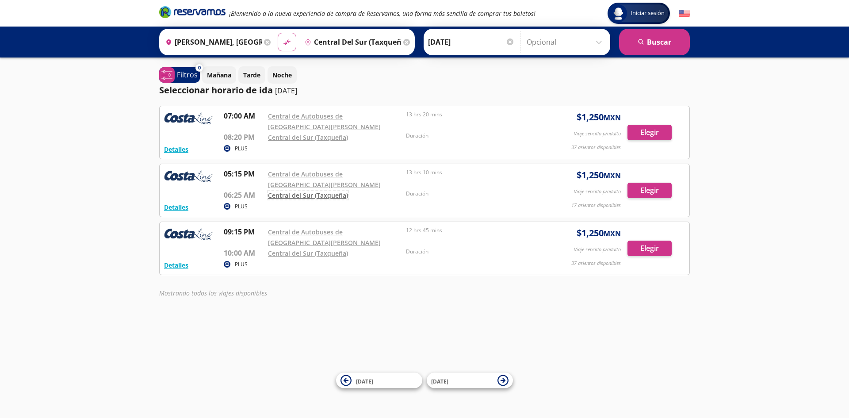
click at [332, 194] on link "Central del Sur (Taxqueña)" at bounding box center [308, 195] width 80 height 8
drag, startPoint x: 412, startPoint y: 173, endPoint x: 461, endPoint y: 176, distance: 49.6
click at [461, 176] on p "13 hrs 10 mins" at bounding box center [472, 172] width 133 height 8
drag, startPoint x: 378, startPoint y: 40, endPoint x: 387, endPoint y: 38, distance: 8.7
click at [386, 38] on input "Central del Sur (taxqueña), [GEOGRAPHIC_DATA]" at bounding box center [351, 42] width 100 height 22
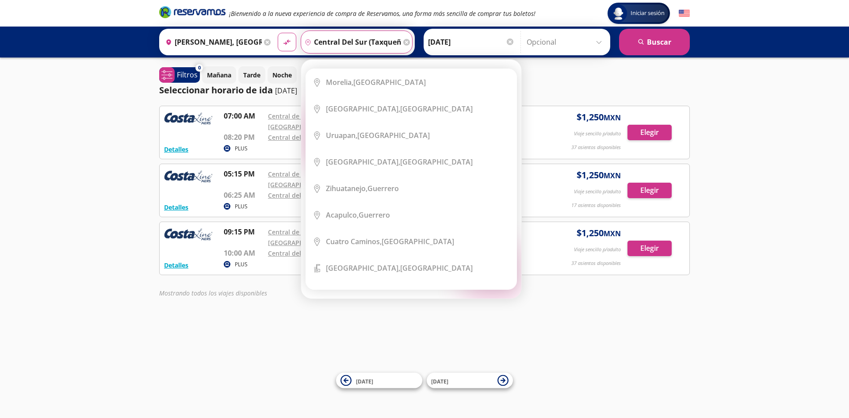
click at [383, 41] on input "Central del Sur (taxqueña), [GEOGRAPHIC_DATA]" at bounding box center [351, 42] width 100 height 22
click at [404, 44] on icon at bounding box center [406, 42] width 7 height 7
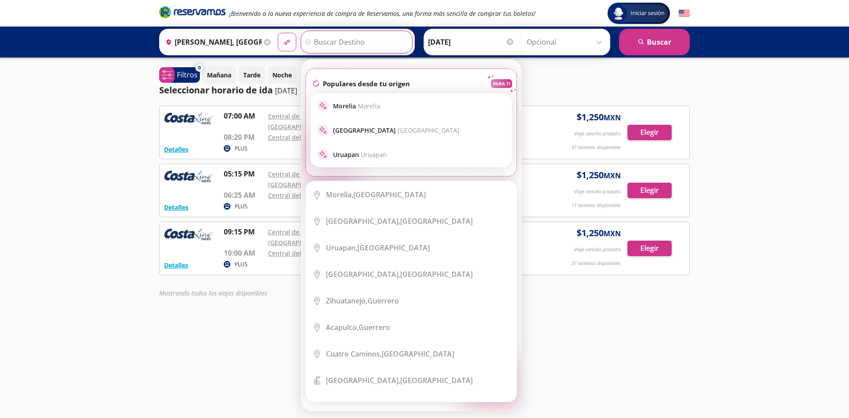
click at [355, 35] on input "Destino" at bounding box center [355, 42] width 109 height 22
click at [471, 44] on input "[DATE]" at bounding box center [471, 42] width 87 height 22
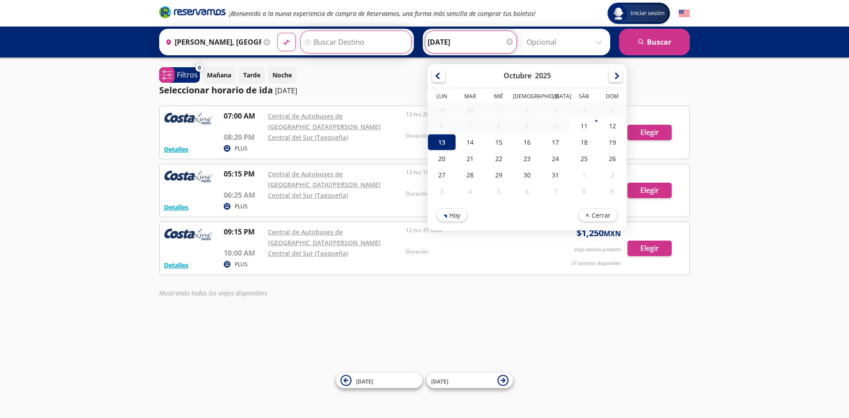
click at [341, 45] on input "Destino" at bounding box center [355, 42] width 108 height 22
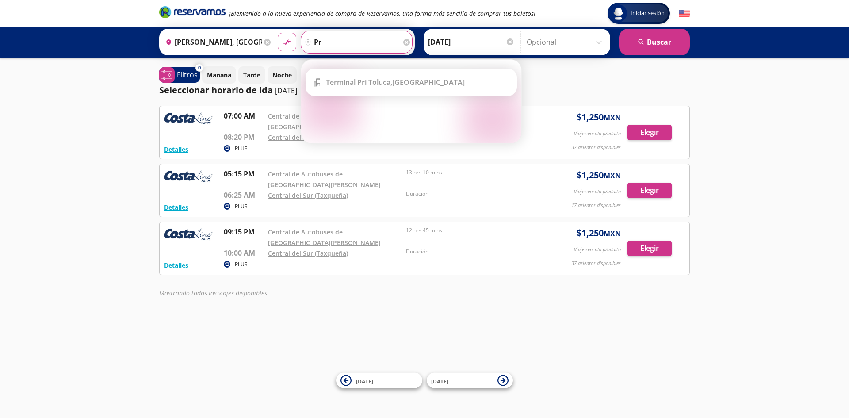
type input "p"
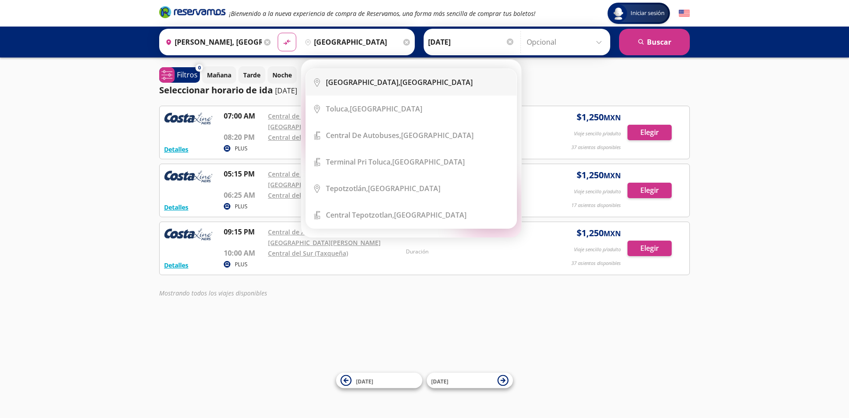
click at [428, 87] on div "[GEOGRAPHIC_DATA], [GEOGRAPHIC_DATA]" at bounding box center [399, 82] width 147 height 10
type input "[GEOGRAPHIC_DATA], [GEOGRAPHIC_DATA]"
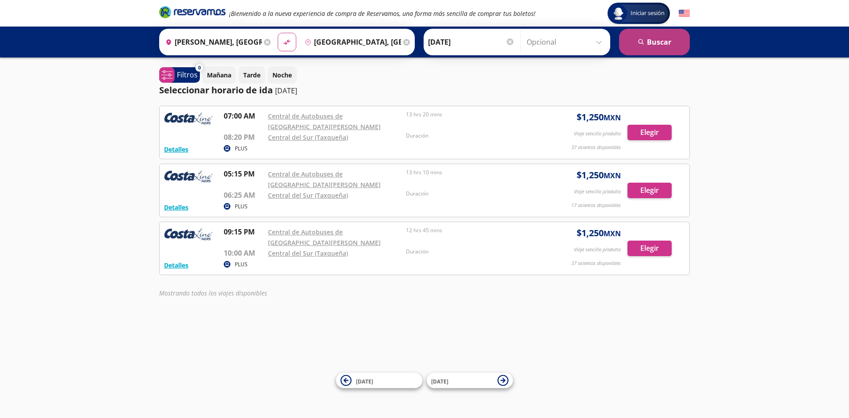
click at [662, 39] on button "search [GEOGRAPHIC_DATA]" at bounding box center [654, 42] width 71 height 27
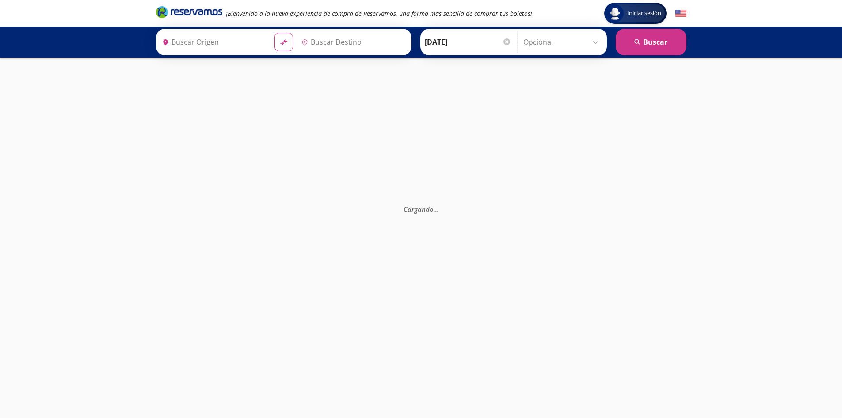
type input "[GEOGRAPHIC_DATA], [GEOGRAPHIC_DATA]"
type input "[PERSON_NAME], [GEOGRAPHIC_DATA]"
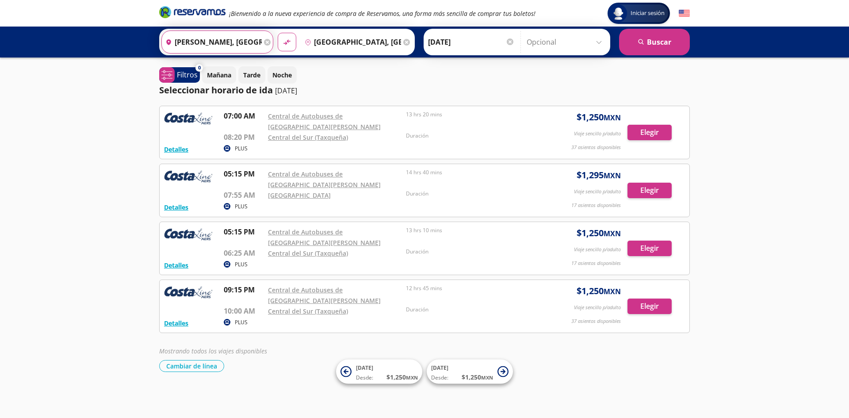
click at [208, 42] on input "[PERSON_NAME], [GEOGRAPHIC_DATA]" at bounding box center [212, 42] width 100 height 22
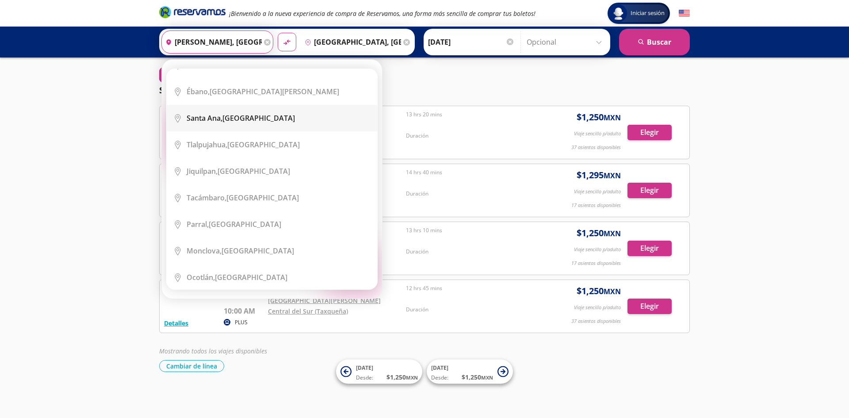
scroll to position [3182, 0]
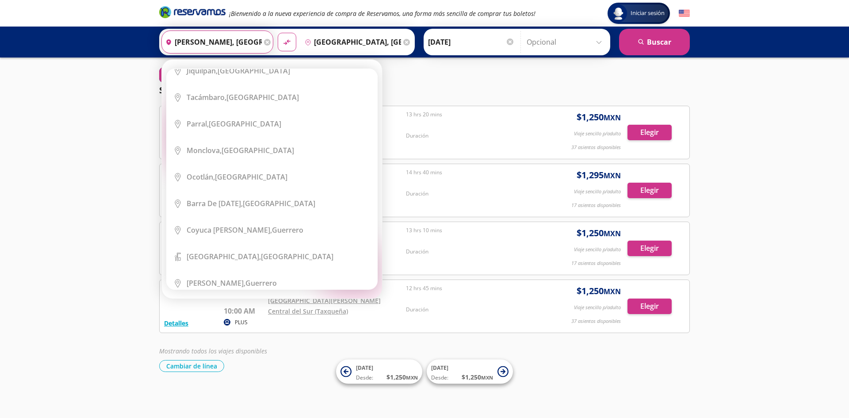
click at [342, 40] on input "[GEOGRAPHIC_DATA], [GEOGRAPHIC_DATA]" at bounding box center [351, 42] width 100 height 22
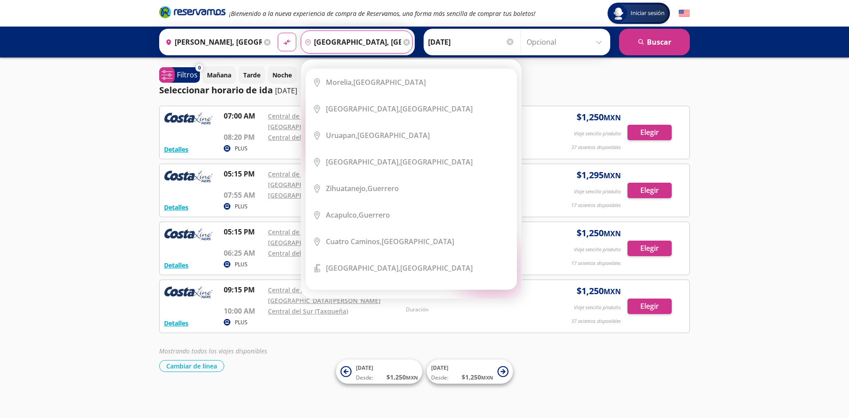
click at [406, 39] on div "Destino pin-outline [GEOGRAPHIC_DATA], [GEOGRAPHIC_DATA]" at bounding box center [357, 41] width 112 height 23
click at [404, 44] on icon at bounding box center [406, 42] width 7 height 7
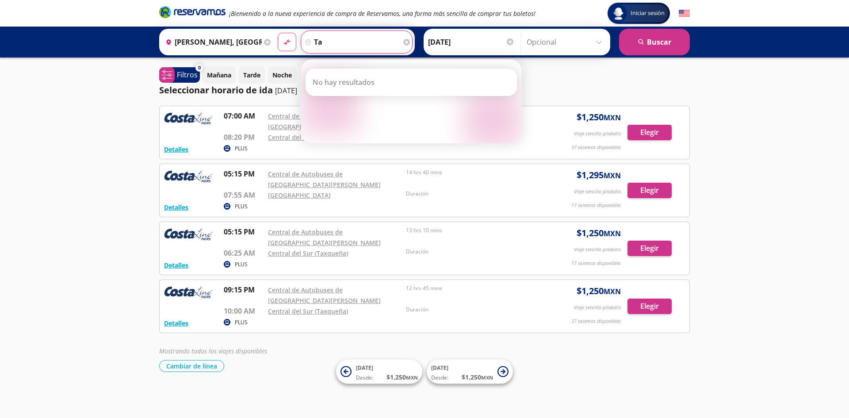
type input "t"
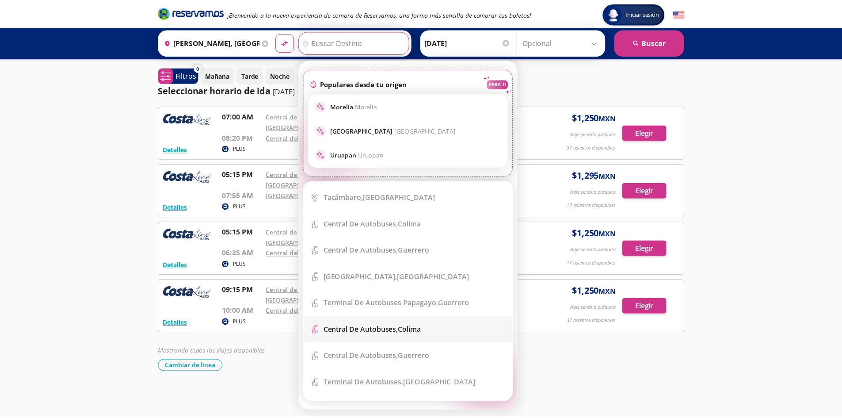
scroll to position [1105, 0]
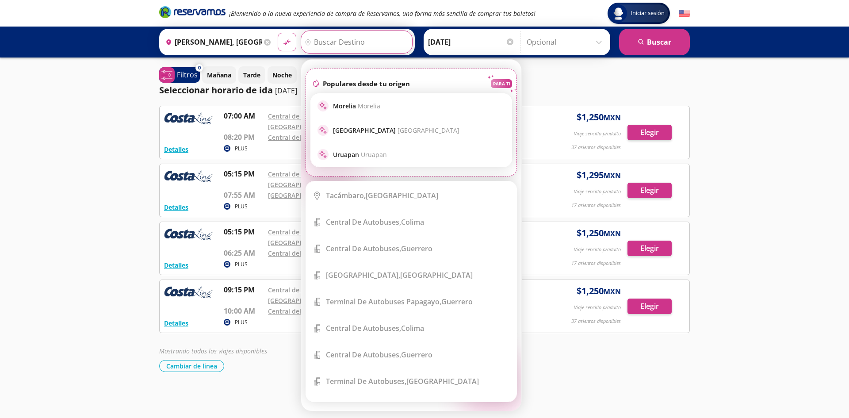
click at [34, 68] on div "Iniciar sesión Iniciar sesión ¡Bienvenido a la nueva experiencia de compra de R…" at bounding box center [424, 209] width 849 height 418
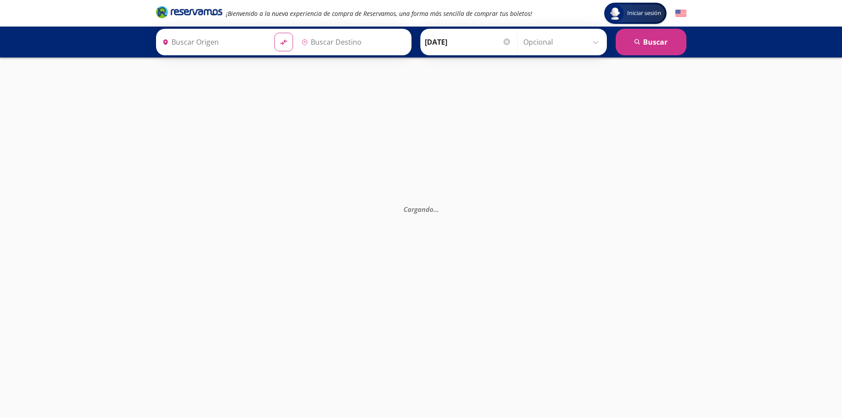
type input "[PERSON_NAME], [GEOGRAPHIC_DATA]"
type input "Central del Sur (taxqueña), [GEOGRAPHIC_DATA]"
type input "[PERSON_NAME], [GEOGRAPHIC_DATA]"
type input "[GEOGRAPHIC_DATA], [GEOGRAPHIC_DATA]"
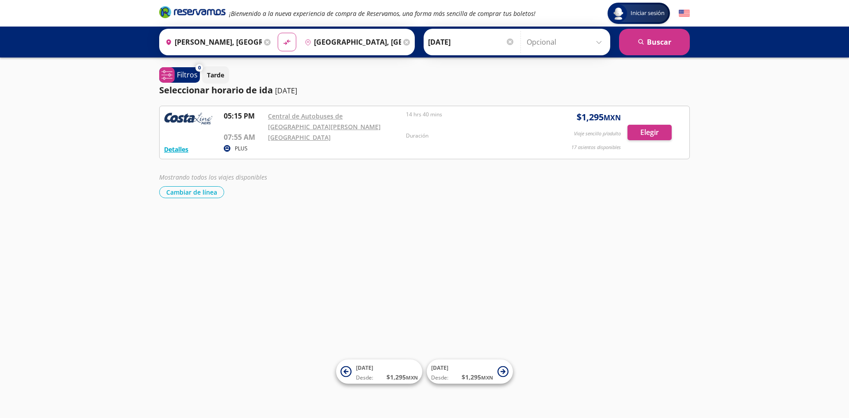
click at [372, 44] on input "[GEOGRAPHIC_DATA], [GEOGRAPHIC_DATA]" at bounding box center [351, 42] width 100 height 22
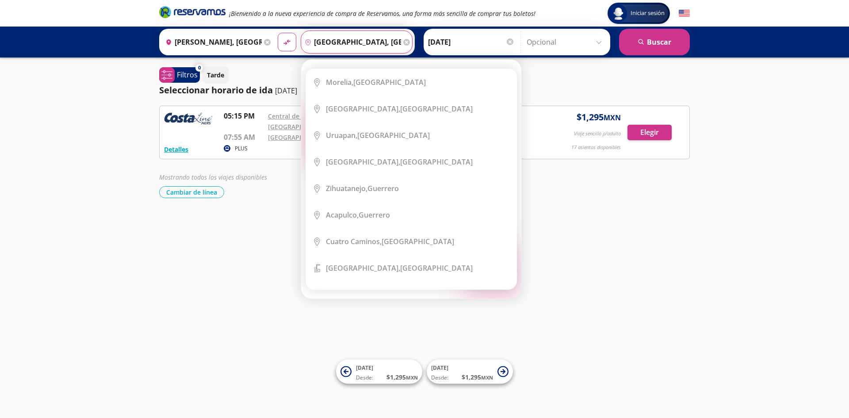
click at [360, 45] on input "[GEOGRAPHIC_DATA], [GEOGRAPHIC_DATA]" at bounding box center [351, 42] width 100 height 22
click at [370, 43] on input "[GEOGRAPHIC_DATA], [GEOGRAPHIC_DATA]" at bounding box center [351, 42] width 100 height 22
click at [400, 40] on div "Destino pin-outline [GEOGRAPHIC_DATA], [GEOGRAPHIC_DATA]" at bounding box center [357, 41] width 112 height 23
click at [403, 42] on icon at bounding box center [406, 42] width 7 height 7
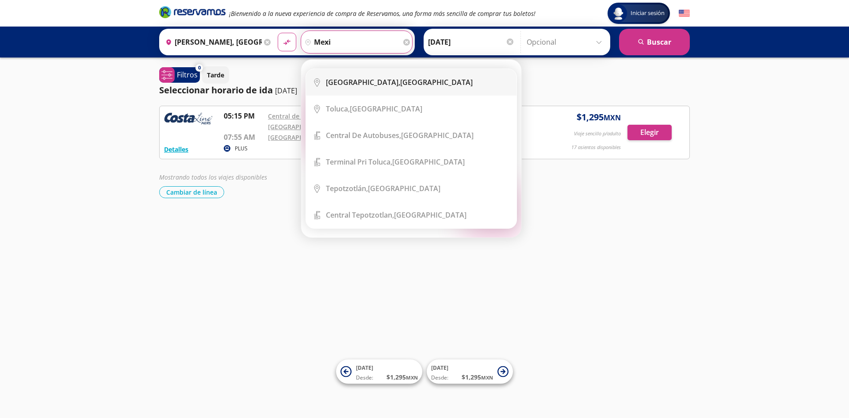
click at [381, 79] on b "[GEOGRAPHIC_DATA]," at bounding box center [363, 82] width 74 height 10
type input "[GEOGRAPHIC_DATA], [GEOGRAPHIC_DATA]"
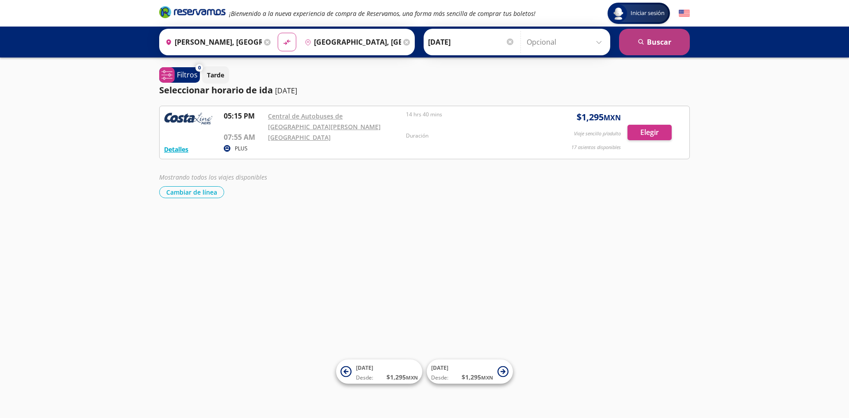
click at [668, 50] on button "search [GEOGRAPHIC_DATA]" at bounding box center [654, 42] width 71 height 27
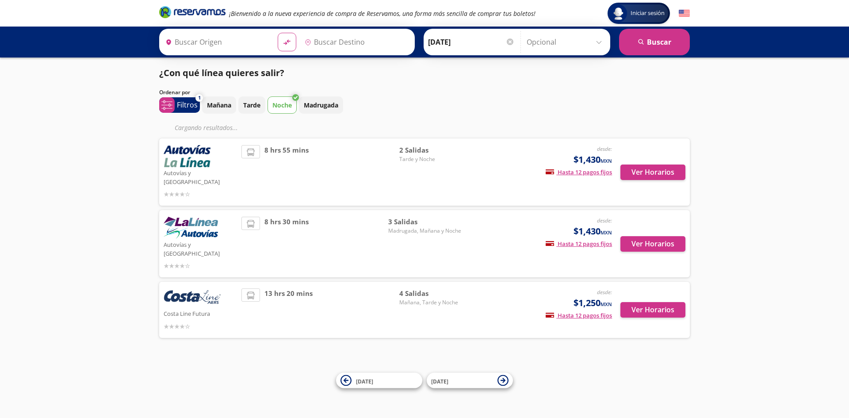
type input "[GEOGRAPHIC_DATA], [GEOGRAPHIC_DATA]"
type input "[PERSON_NAME], [GEOGRAPHIC_DATA]"
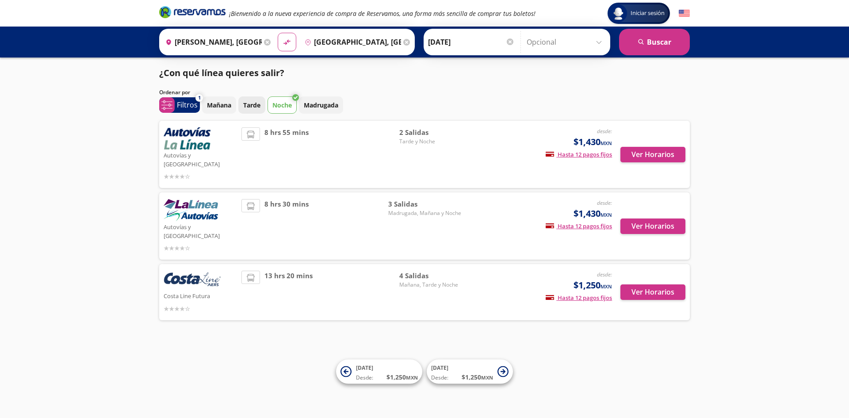
click at [259, 102] on p "Tarde" at bounding box center [251, 104] width 17 height 9
click at [281, 105] on p "Noche" at bounding box center [281, 104] width 19 height 9
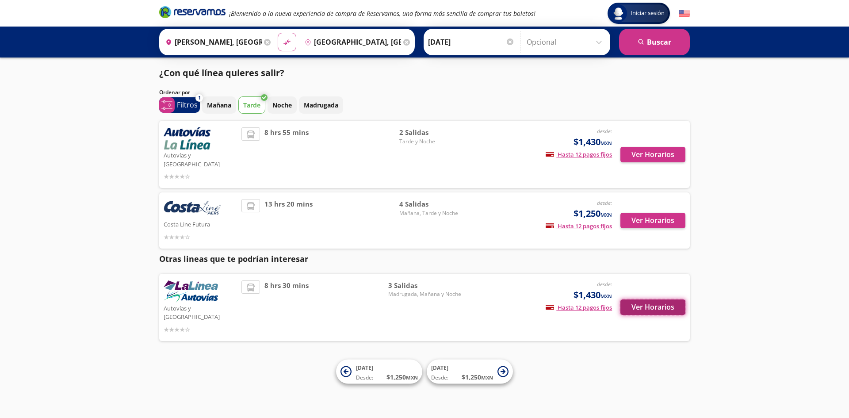
click at [672, 299] on button "Ver Horarios" at bounding box center [652, 306] width 65 height 15
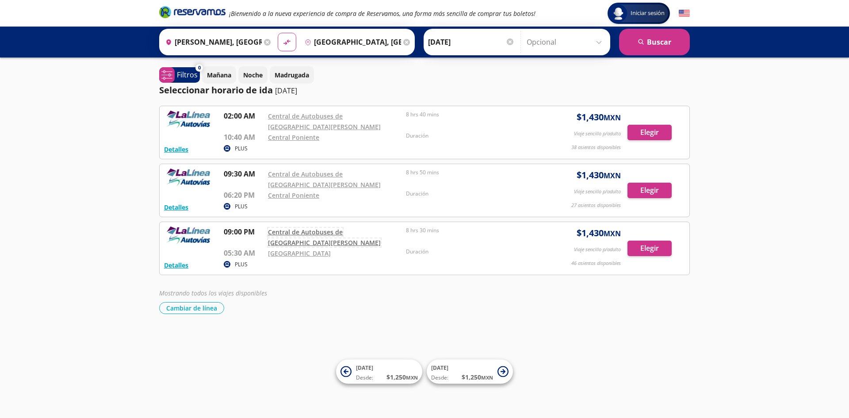
click at [290, 231] on link "Central de Autobuses de [GEOGRAPHIC_DATA][PERSON_NAME]" at bounding box center [324, 237] width 113 height 19
click at [231, 43] on input "[PERSON_NAME], [GEOGRAPHIC_DATA]" at bounding box center [212, 42] width 100 height 22
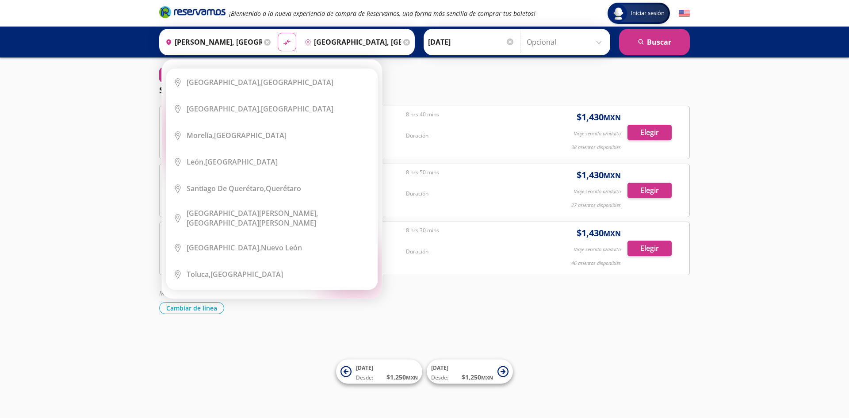
click at [267, 39] on icon at bounding box center [267, 42] width 7 height 7
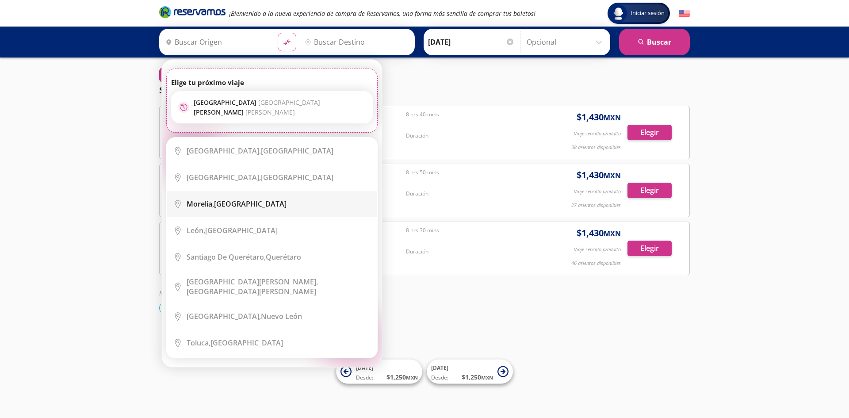
click at [255, 205] on div "[GEOGRAPHIC_DATA], [GEOGRAPHIC_DATA]" at bounding box center [279, 204] width 184 height 10
type input "[GEOGRAPHIC_DATA], [GEOGRAPHIC_DATA]"
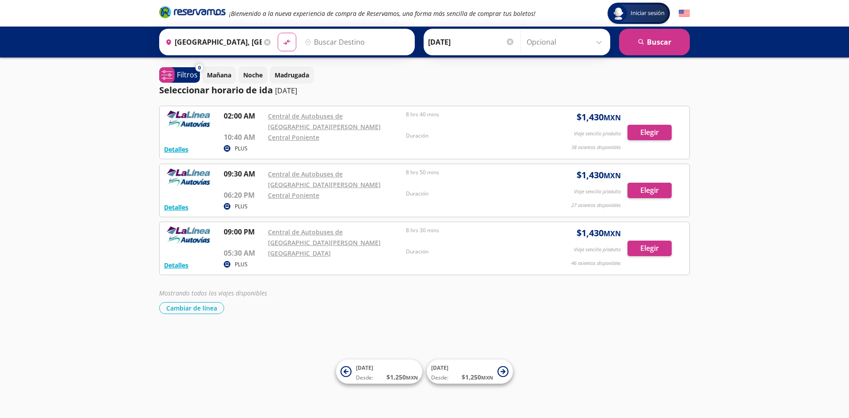
click at [355, 34] on input "Destino" at bounding box center [355, 42] width 109 height 22
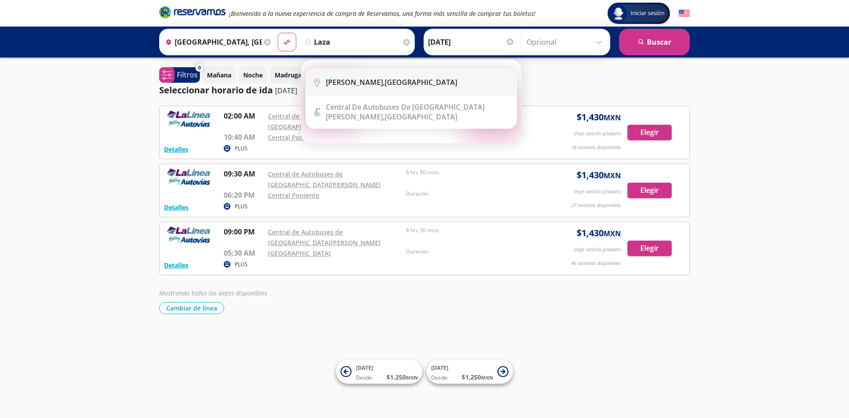
click at [365, 84] on b "[PERSON_NAME]," at bounding box center [355, 82] width 59 height 10
type input "[PERSON_NAME], [GEOGRAPHIC_DATA]"
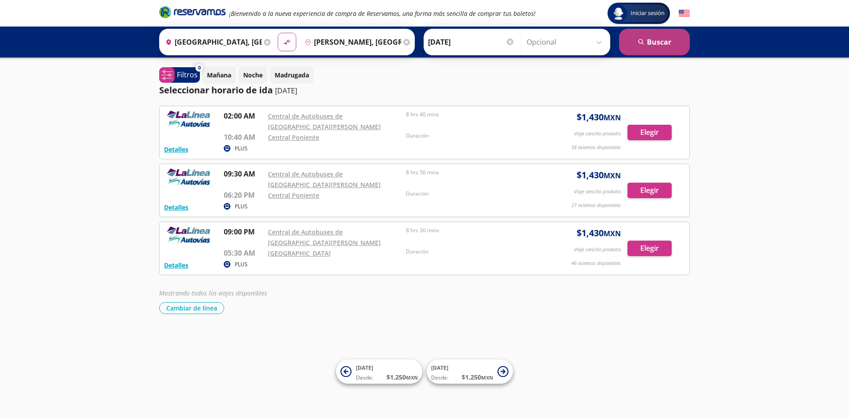
click at [678, 43] on button "search [GEOGRAPHIC_DATA]" at bounding box center [654, 42] width 71 height 27
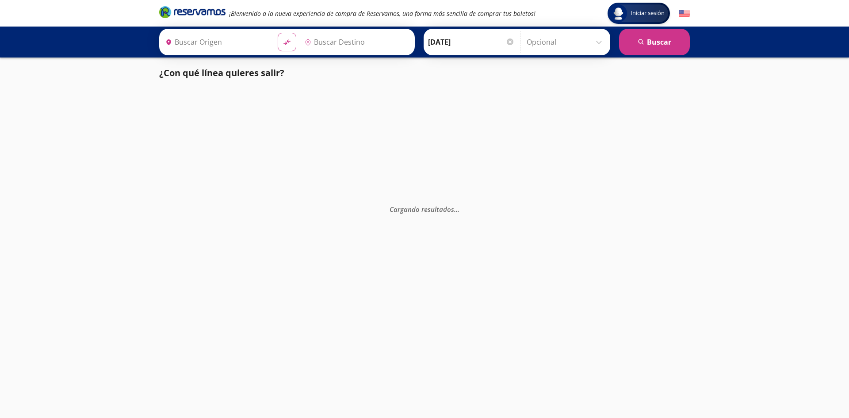
type input "[GEOGRAPHIC_DATA], [GEOGRAPHIC_DATA]"
type input "[PERSON_NAME], [GEOGRAPHIC_DATA]"
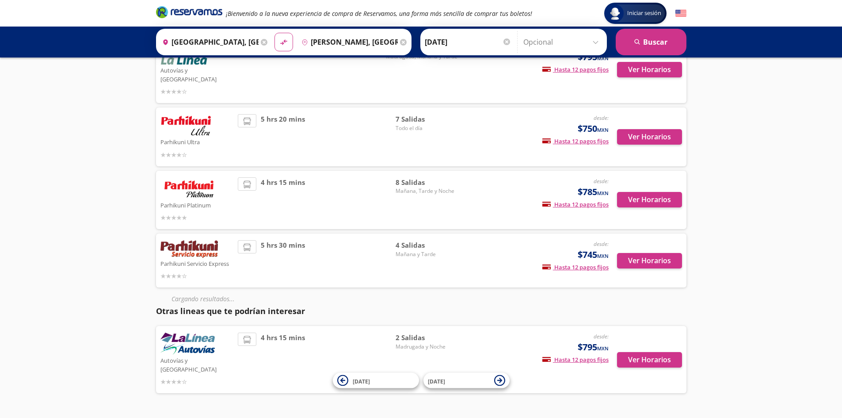
scroll to position [105, 0]
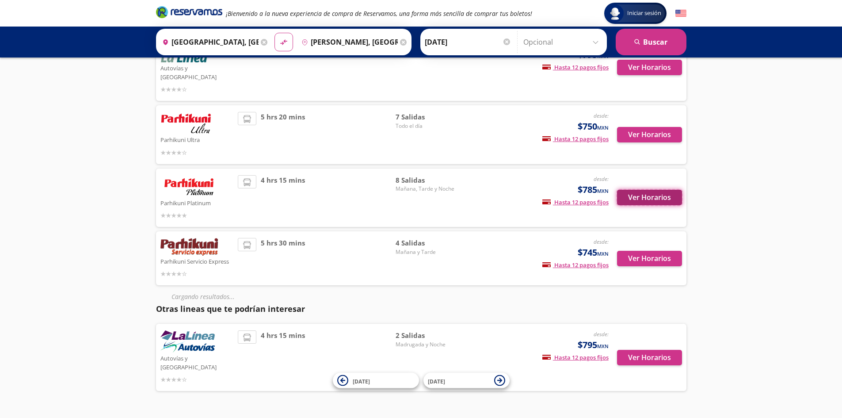
click at [661, 192] on div "Ver Horarios" at bounding box center [645, 198] width 73 height 46
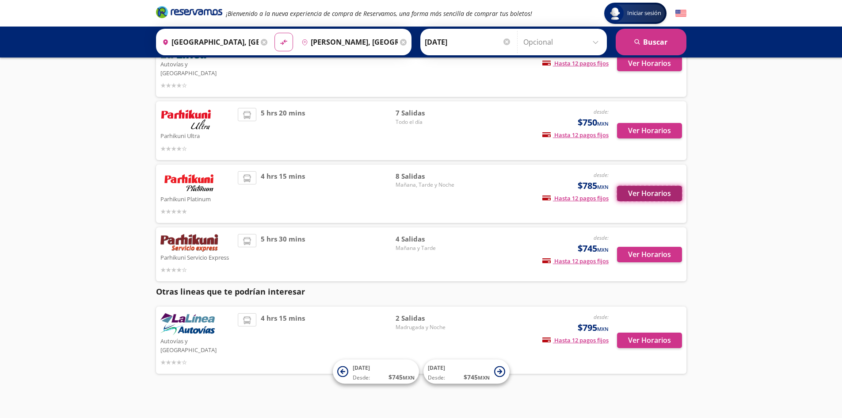
scroll to position [74, 0]
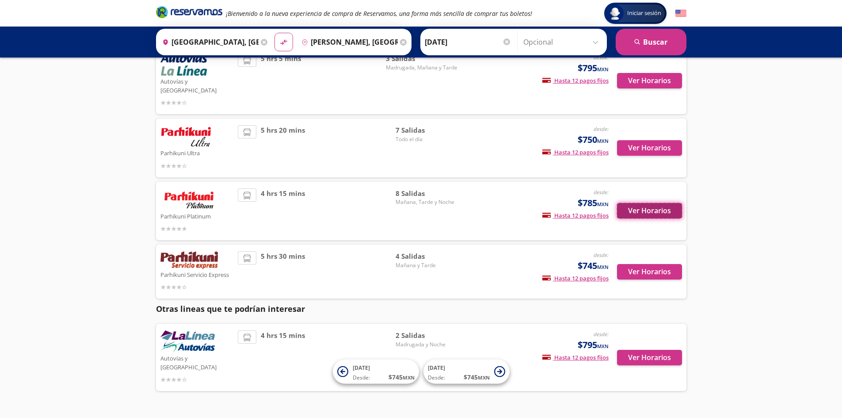
click at [650, 203] on button "Ver Horarios" at bounding box center [649, 210] width 65 height 15
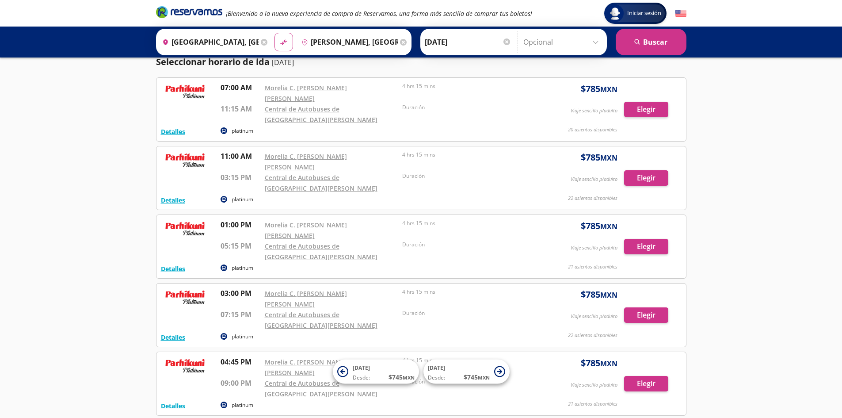
scroll to position [44, 0]
